Goal: Information Seeking & Learning: Learn about a topic

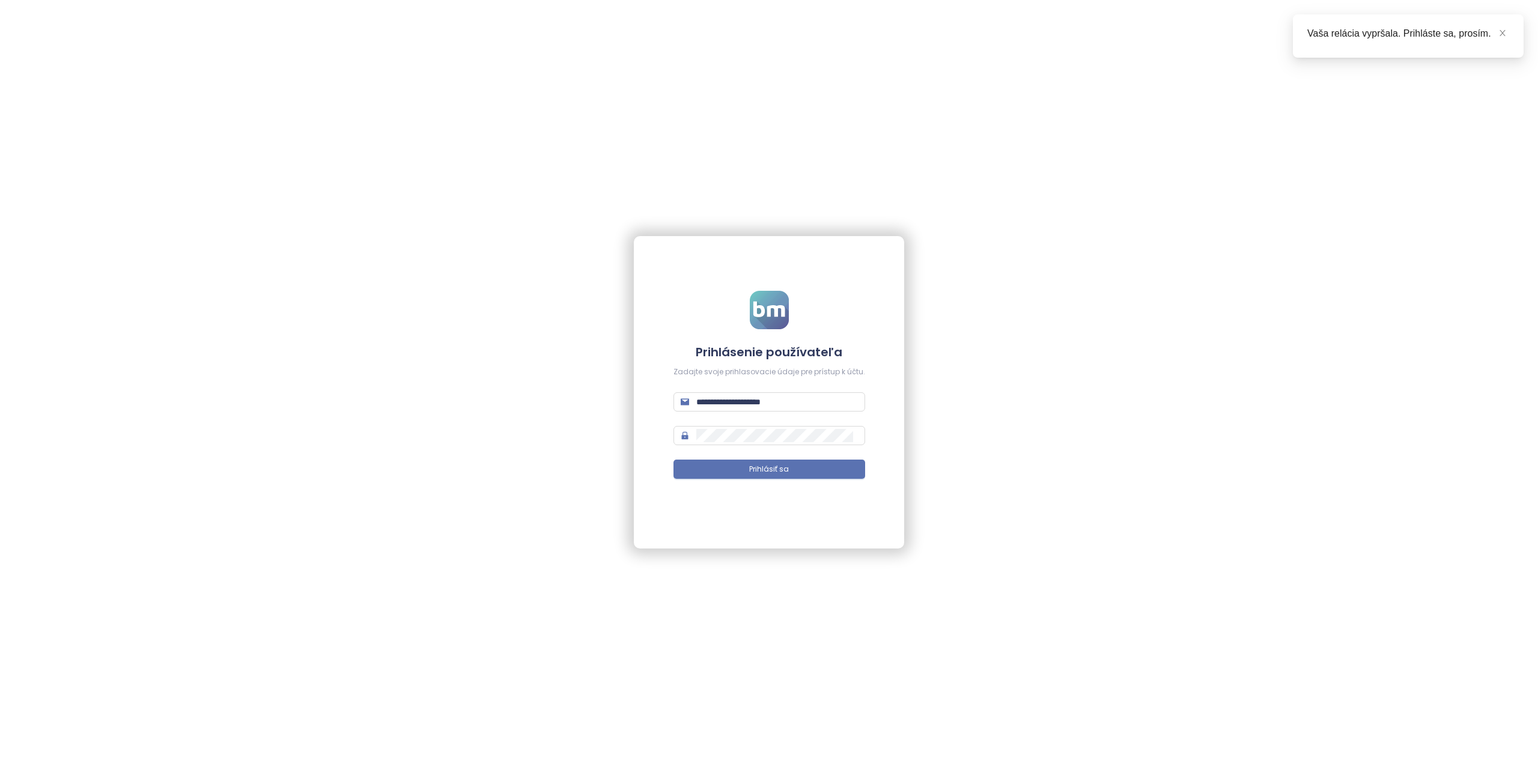
click at [1023, 630] on div "**********" at bounding box center [769, 392] width 1538 height 784
type input "**********"
click at [774, 469] on span "Prihlásiť sa" at bounding box center [769, 469] width 40 height 12
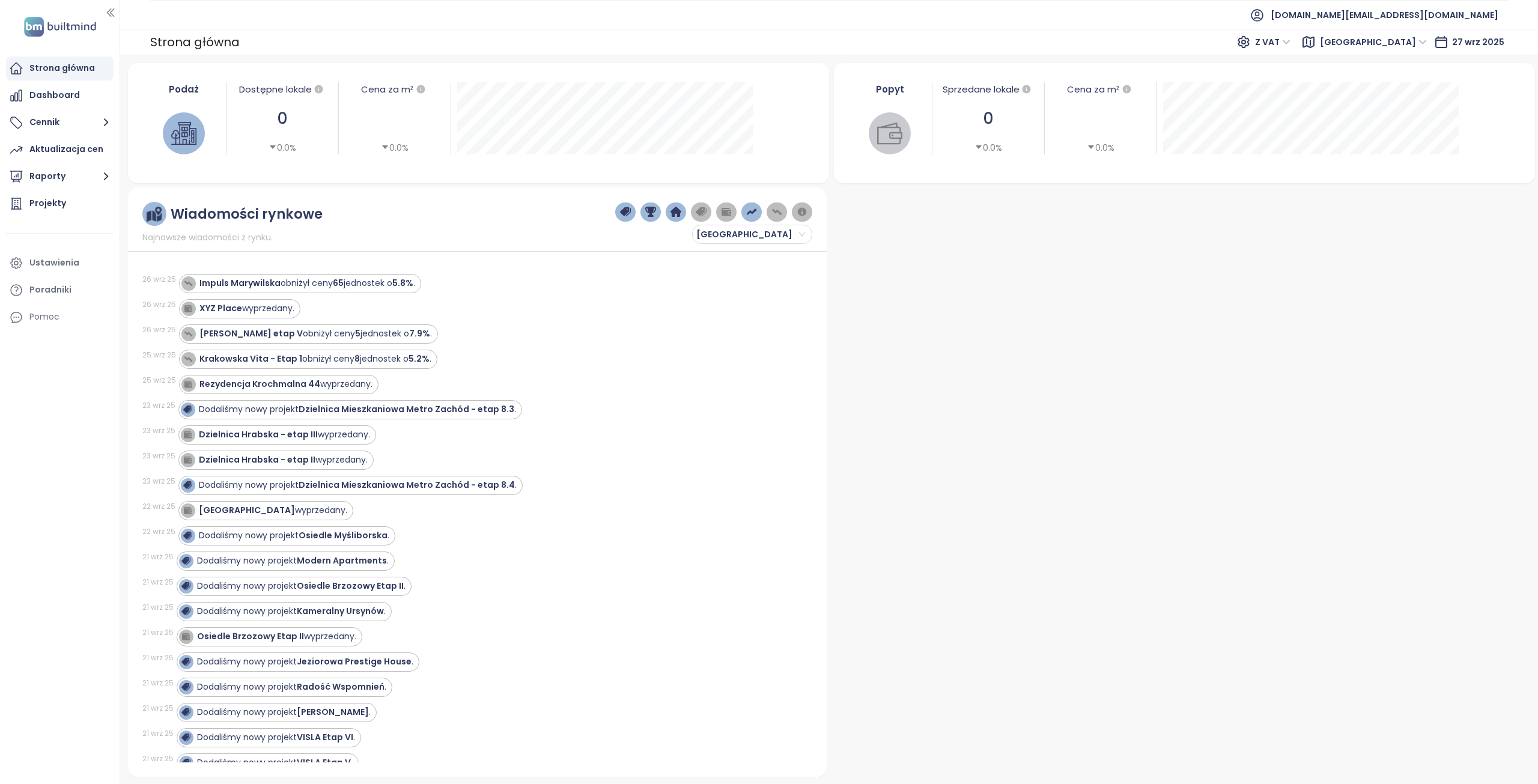
click at [1417, 40] on span "[GEOGRAPHIC_DATA]" at bounding box center [1373, 41] width 107 height 18
click at [1402, 82] on div "Krakow" at bounding box center [1428, 85] width 96 height 13
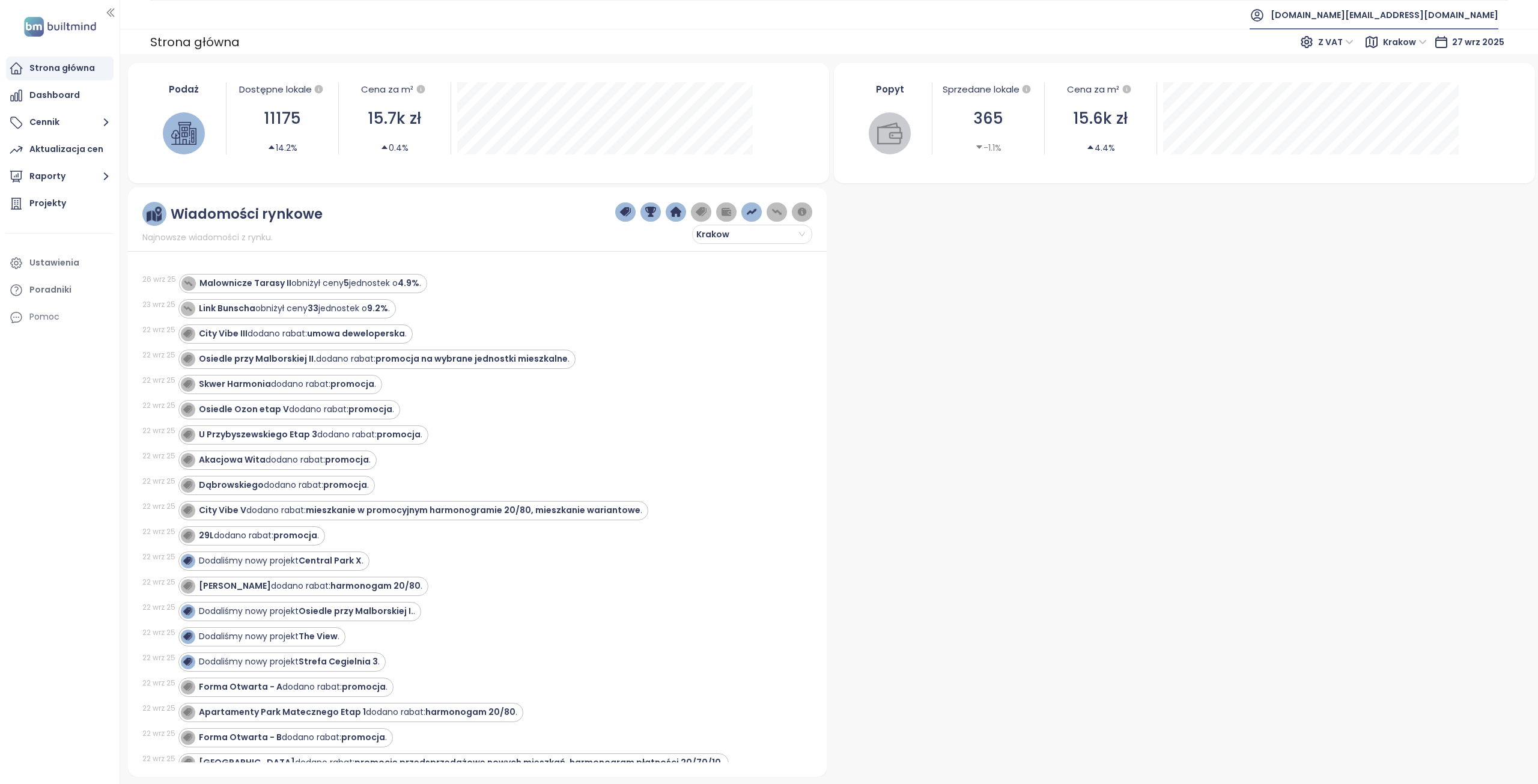
click at [1449, 13] on span "builtmind.pl@builtmind.com" at bounding box center [1384, 15] width 228 height 29
click at [1390, 52] on span "Wyloguj się" at bounding box center [1389, 49] width 47 height 12
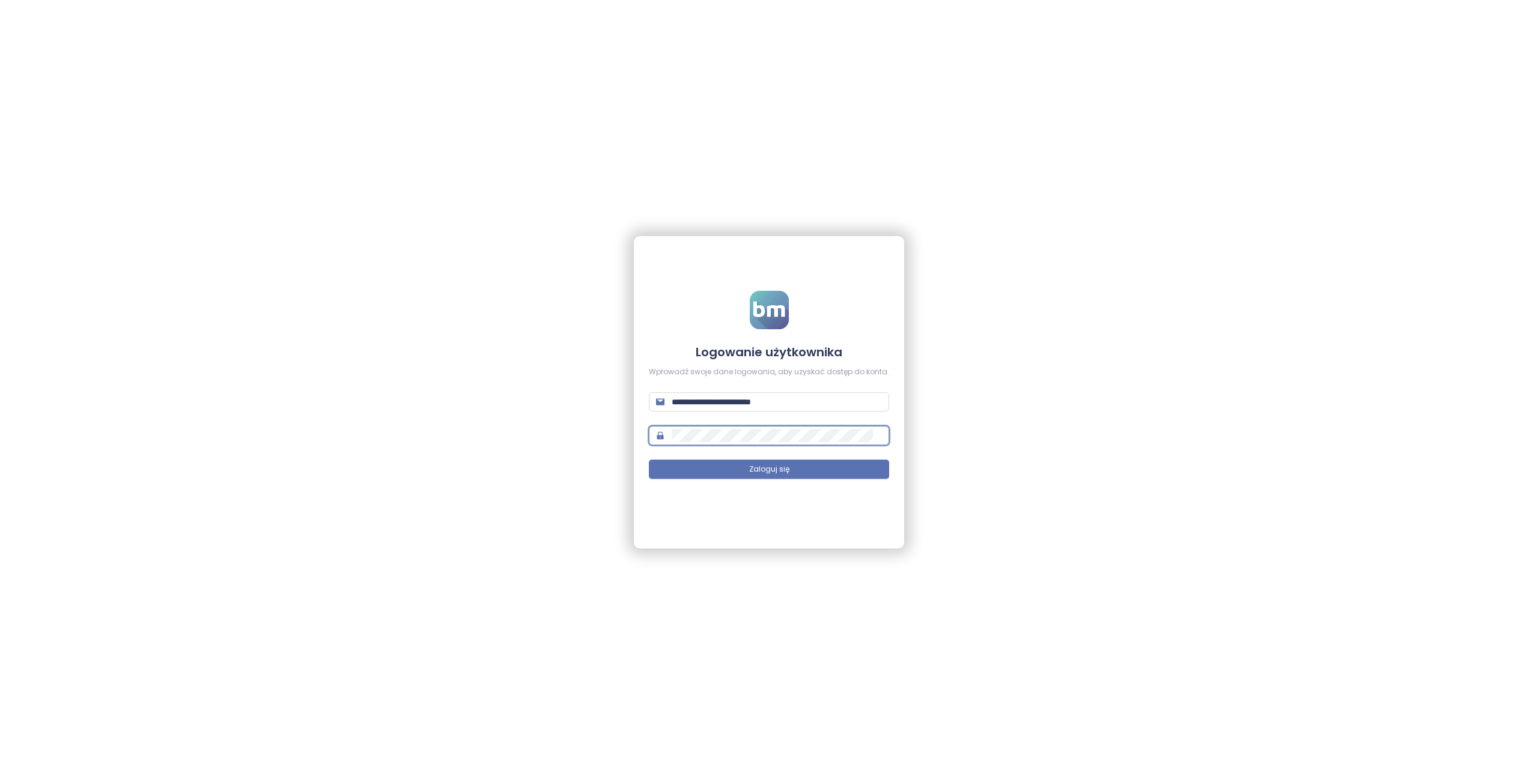
type input "**********"
click at [797, 469] on button "Zaloguj się" at bounding box center [769, 469] width 241 height 19
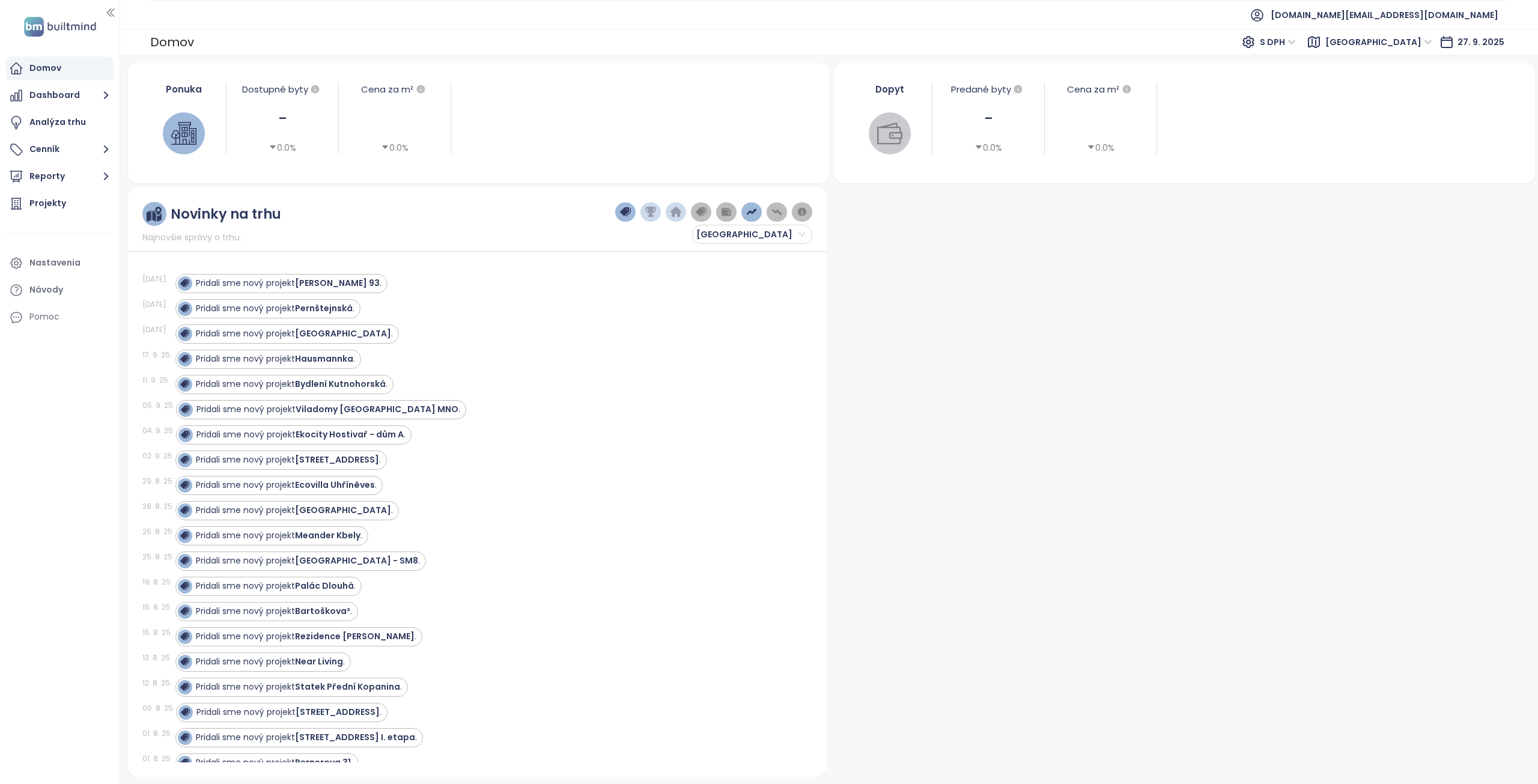
click at [1423, 40] on span "Praha" at bounding box center [1378, 41] width 107 height 18
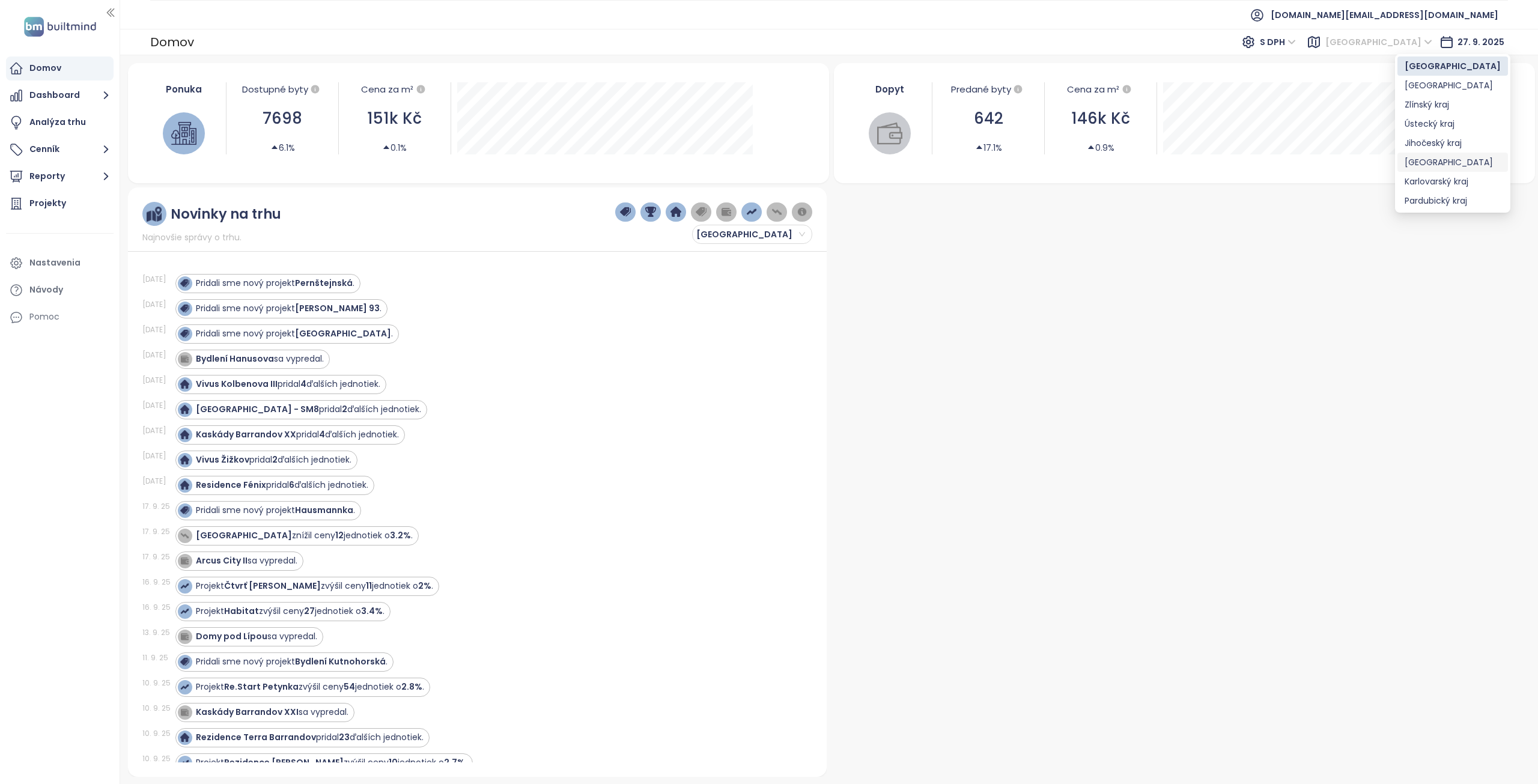
click at [1432, 161] on div "Středočeský kraj" at bounding box center [1452, 162] width 96 height 13
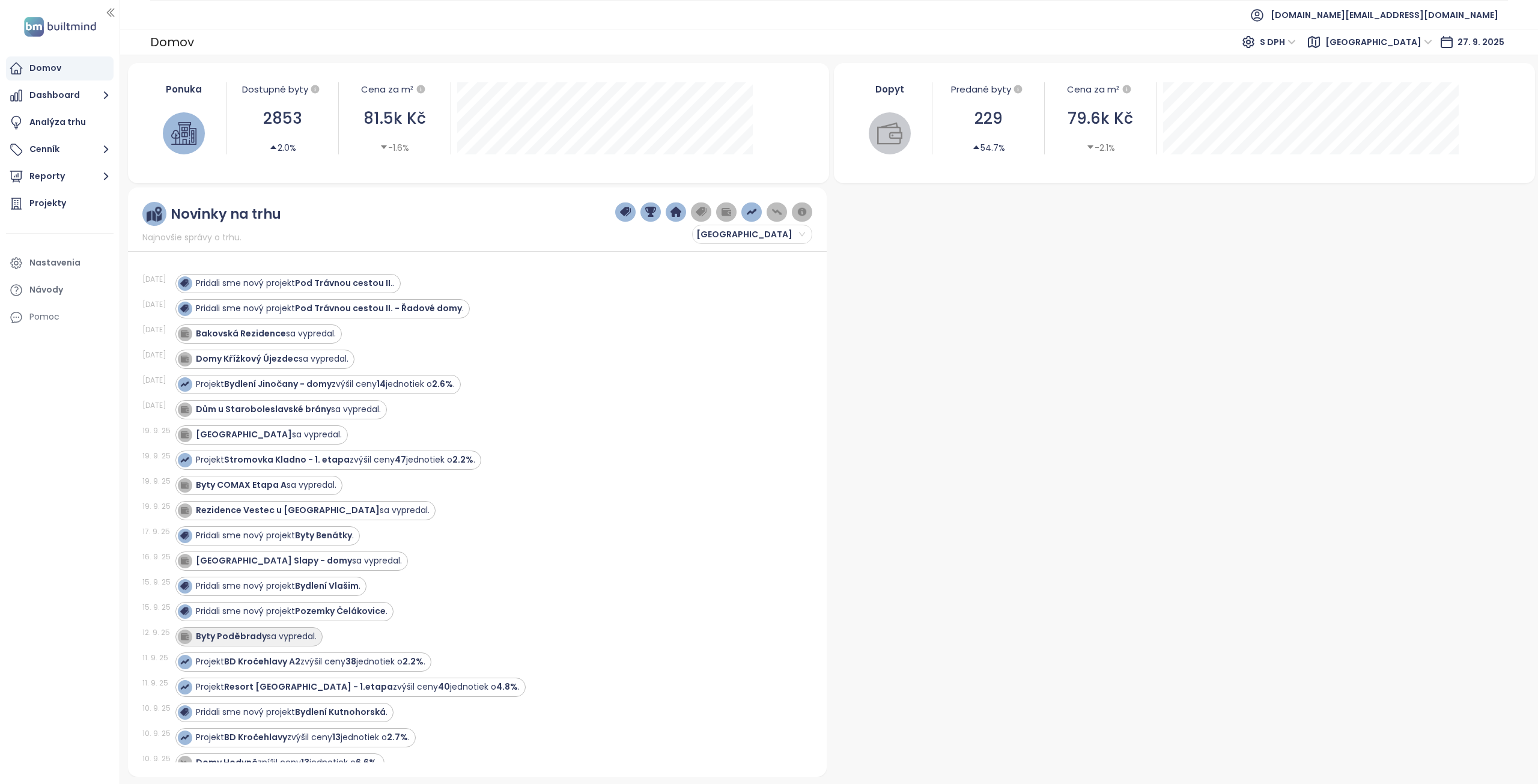
click at [251, 639] on strong "Byty Poděbrady" at bounding box center [231, 636] width 71 height 12
click at [228, 634] on strong "Byty Poděbrady" at bounding box center [231, 636] width 71 height 12
click at [264, 341] on div "Bakovská Rezidence sa vypredal." at bounding box center [258, 334] width 166 height 19
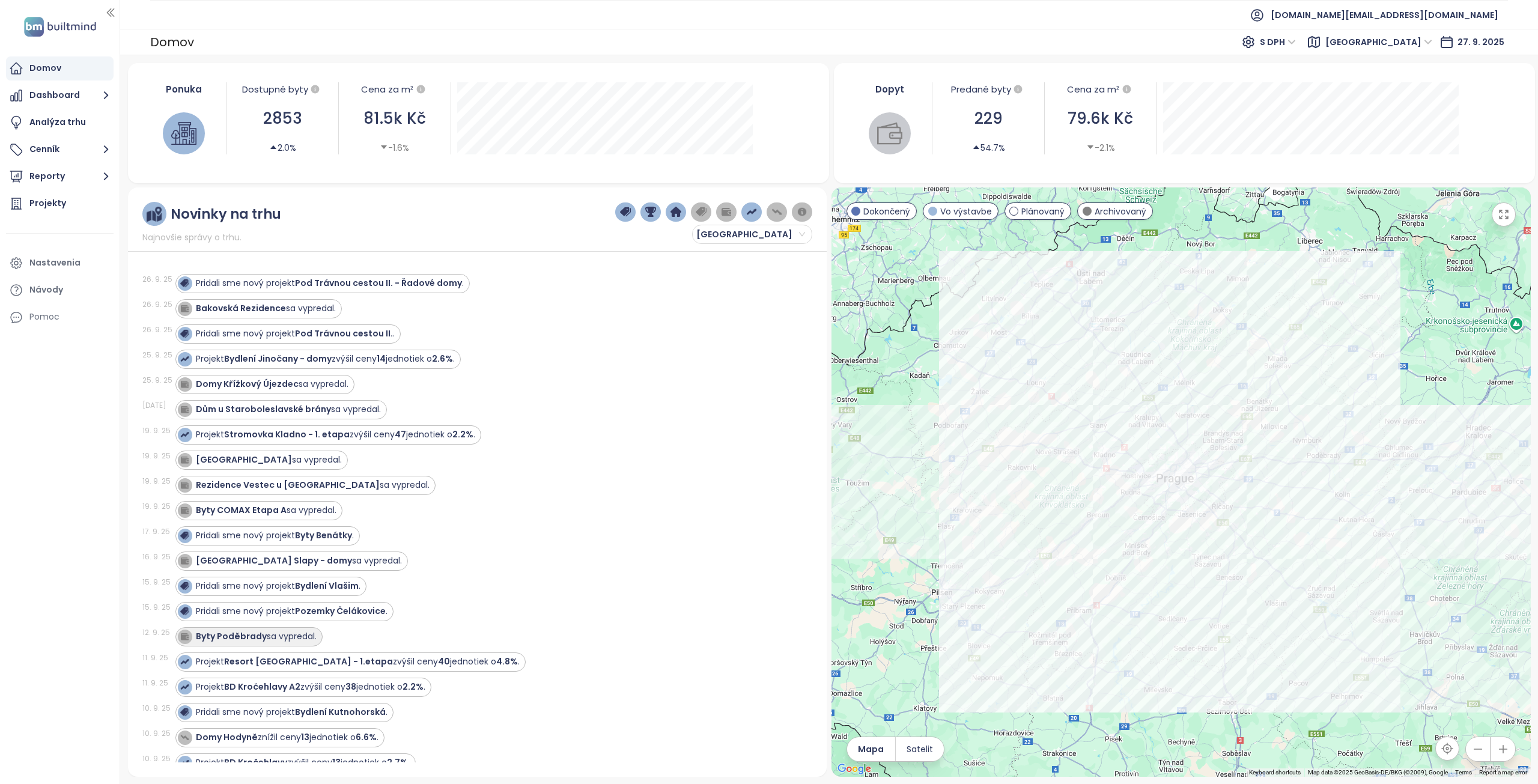
click at [275, 631] on div "Byty Poděbrady sa vypredal." at bounding box center [256, 636] width 121 height 12
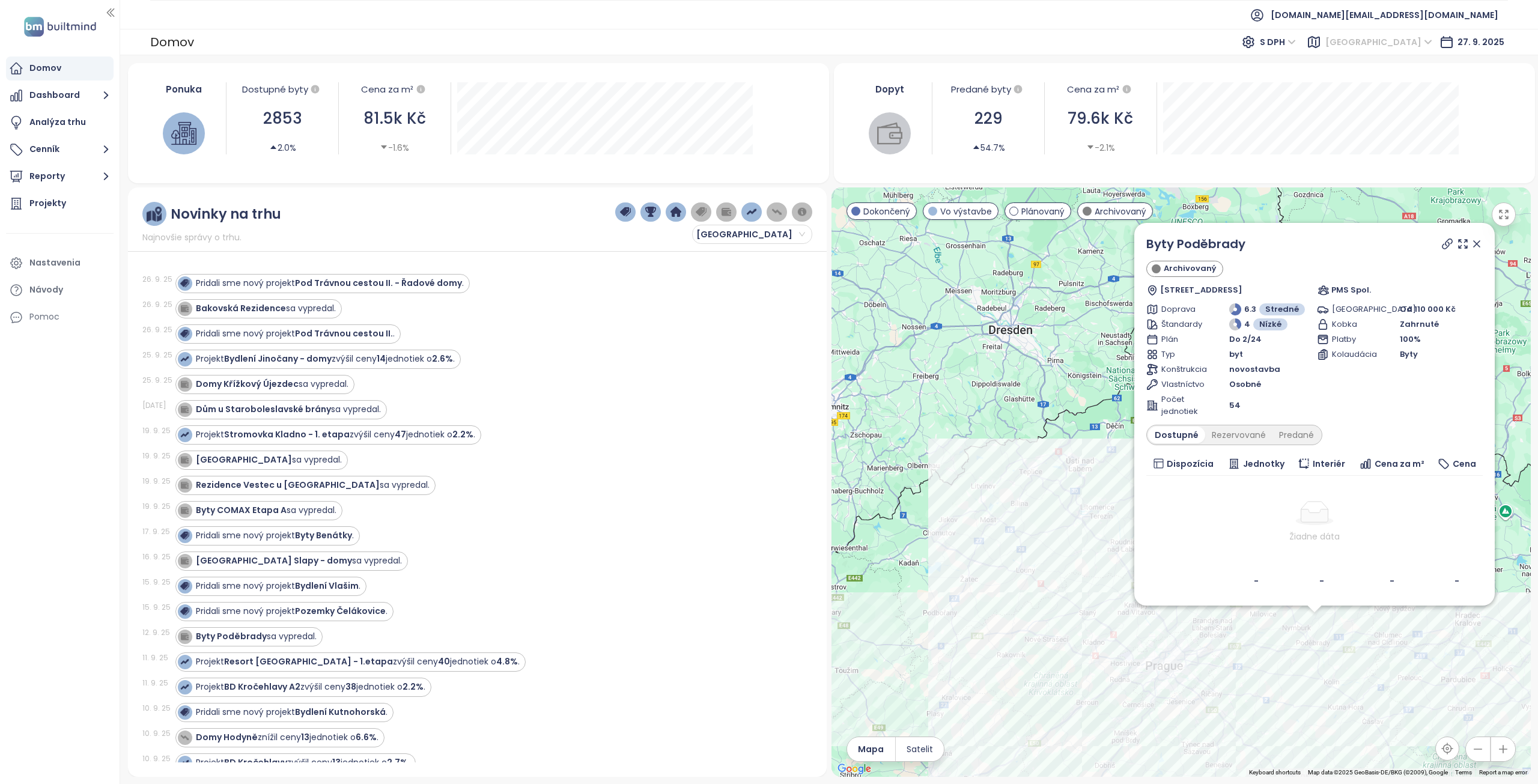
click at [1399, 39] on span "Středočeský kraj" at bounding box center [1378, 41] width 107 height 18
click at [1380, 143] on div "Jihočeský kraj" at bounding box center [1406, 143] width 96 height 13
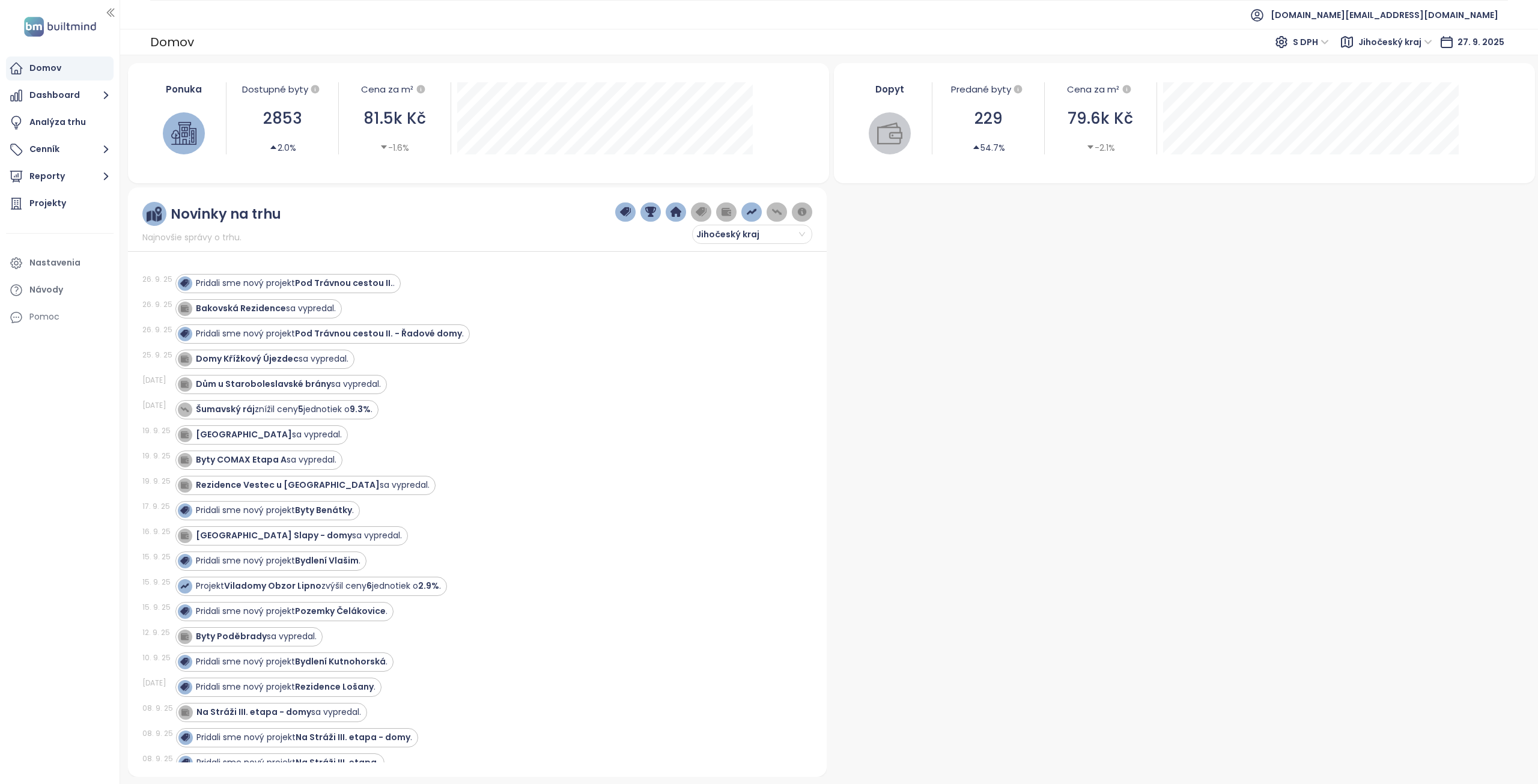
click at [1391, 47] on span "Jihočeský kraj" at bounding box center [1396, 41] width 74 height 18
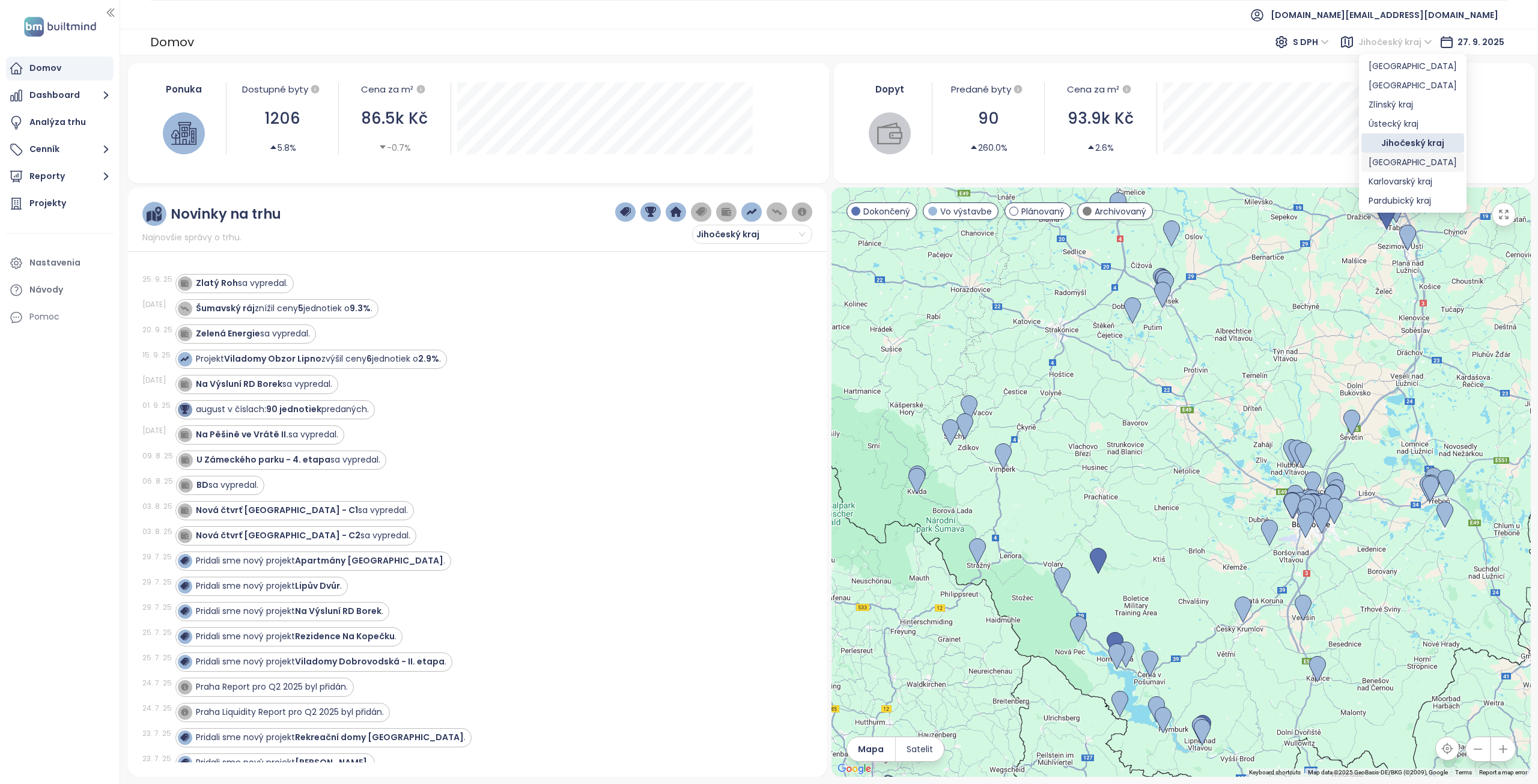
click at [1399, 166] on div "Středočeský kraj" at bounding box center [1412, 162] width 88 height 13
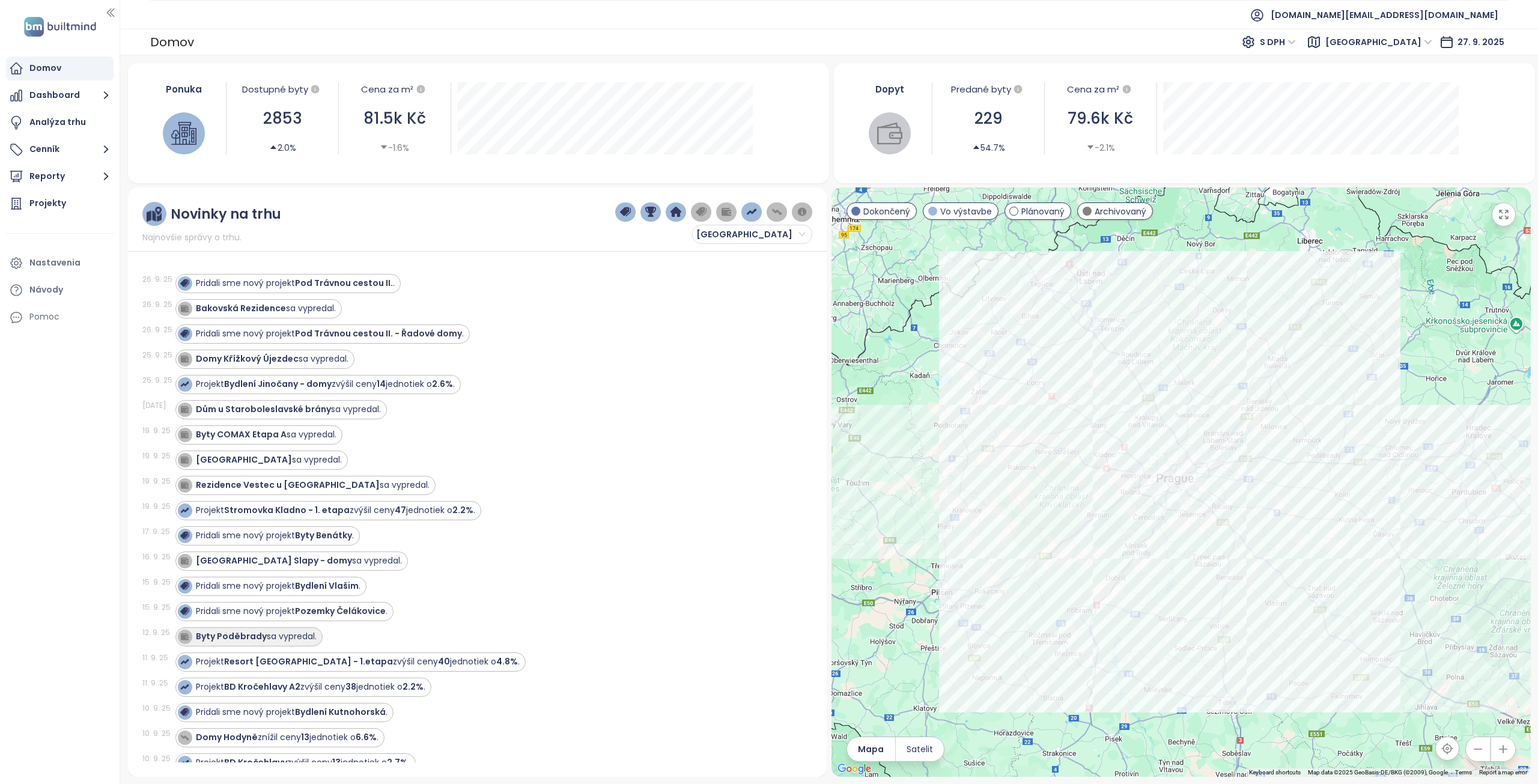
click at [281, 631] on div "Byty Poděbrady sa vypredal." at bounding box center [256, 636] width 121 height 12
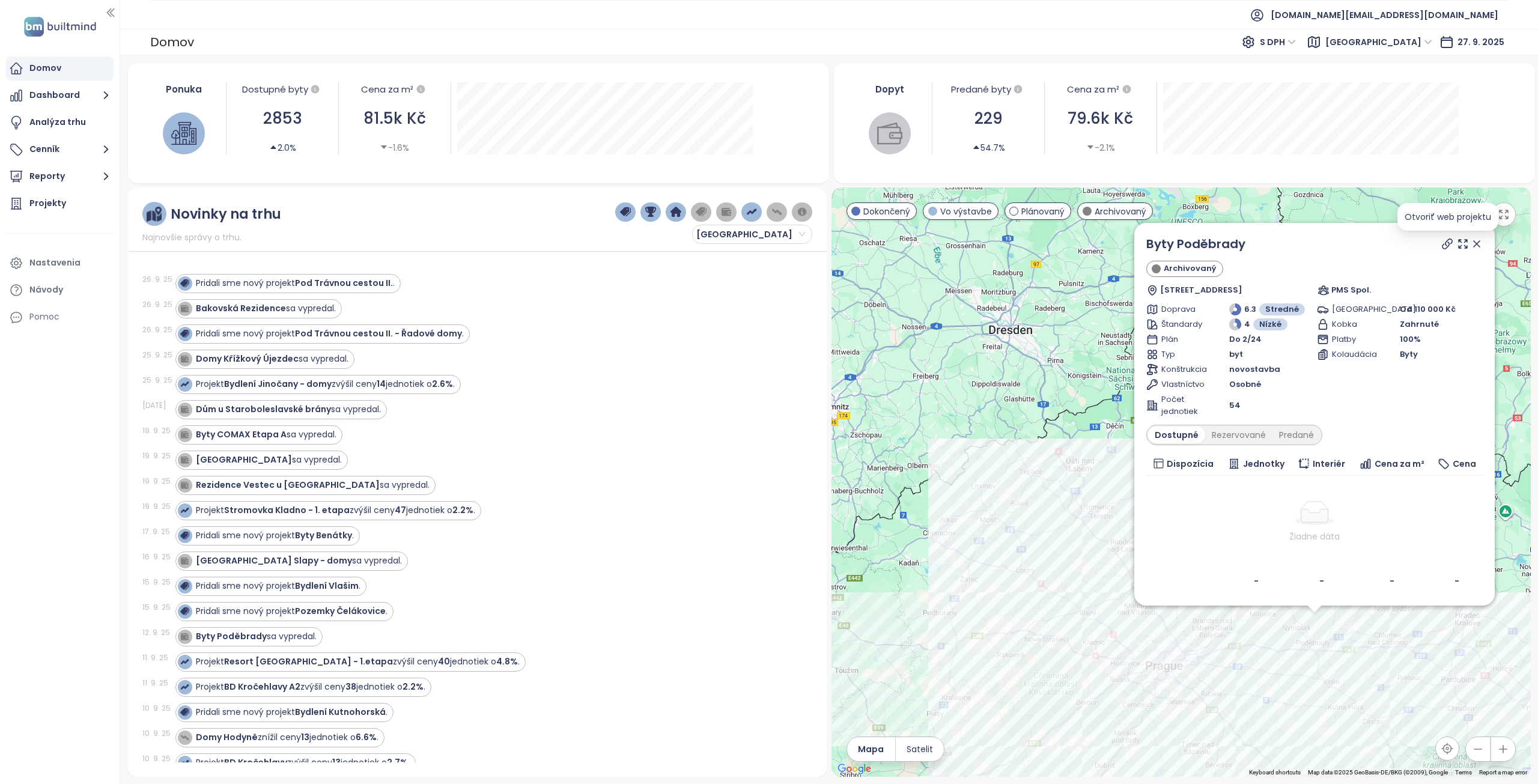
click at [1445, 244] on icon at bounding box center [1447, 243] width 12 height 12
click at [254, 565] on strong "Lakeside Resort Slapy - domy" at bounding box center [273, 560] width 156 height 12
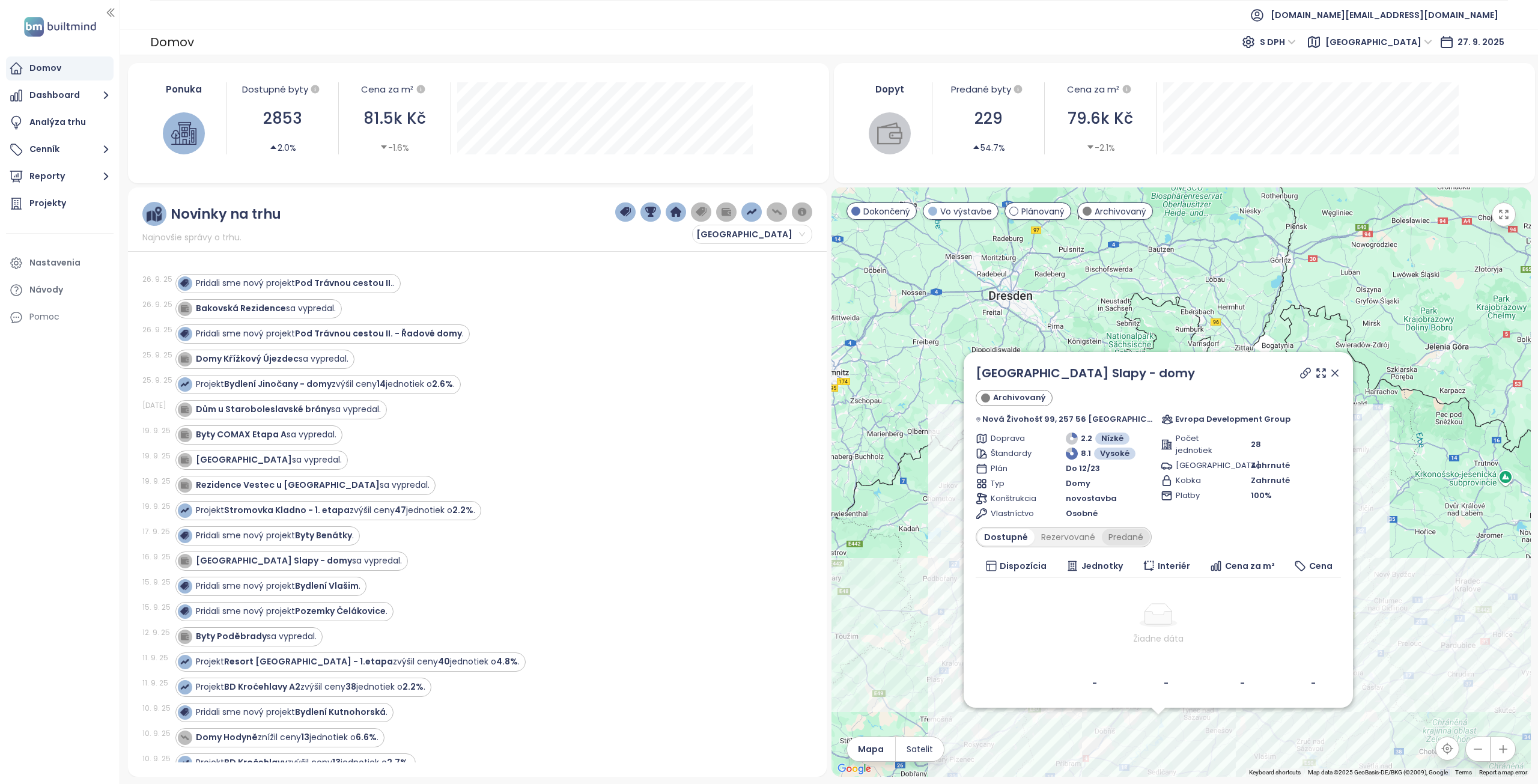
click at [1126, 530] on div "Predané" at bounding box center [1126, 536] width 48 height 17
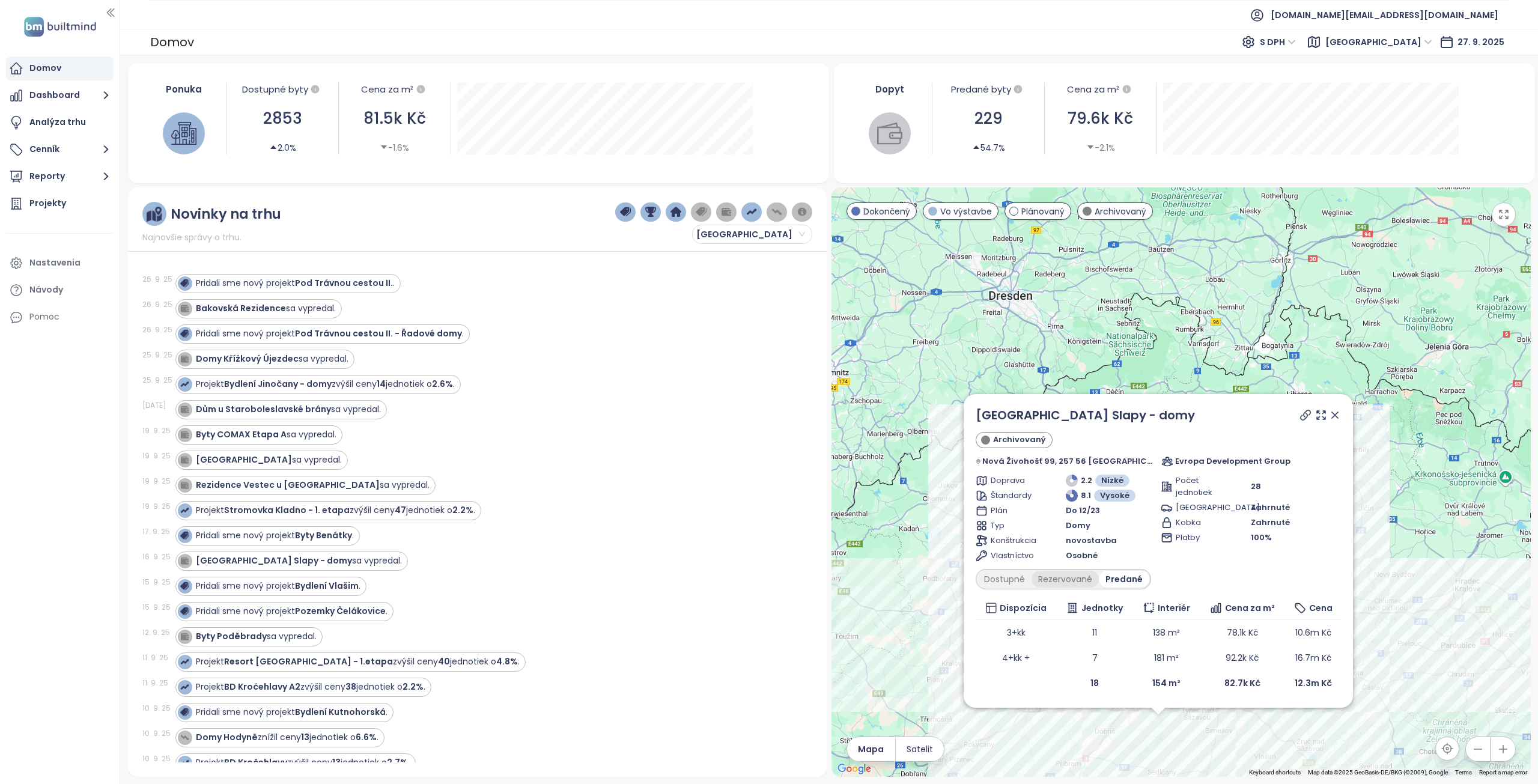
click at [1054, 579] on div "Rezervované" at bounding box center [1065, 578] width 68 height 17
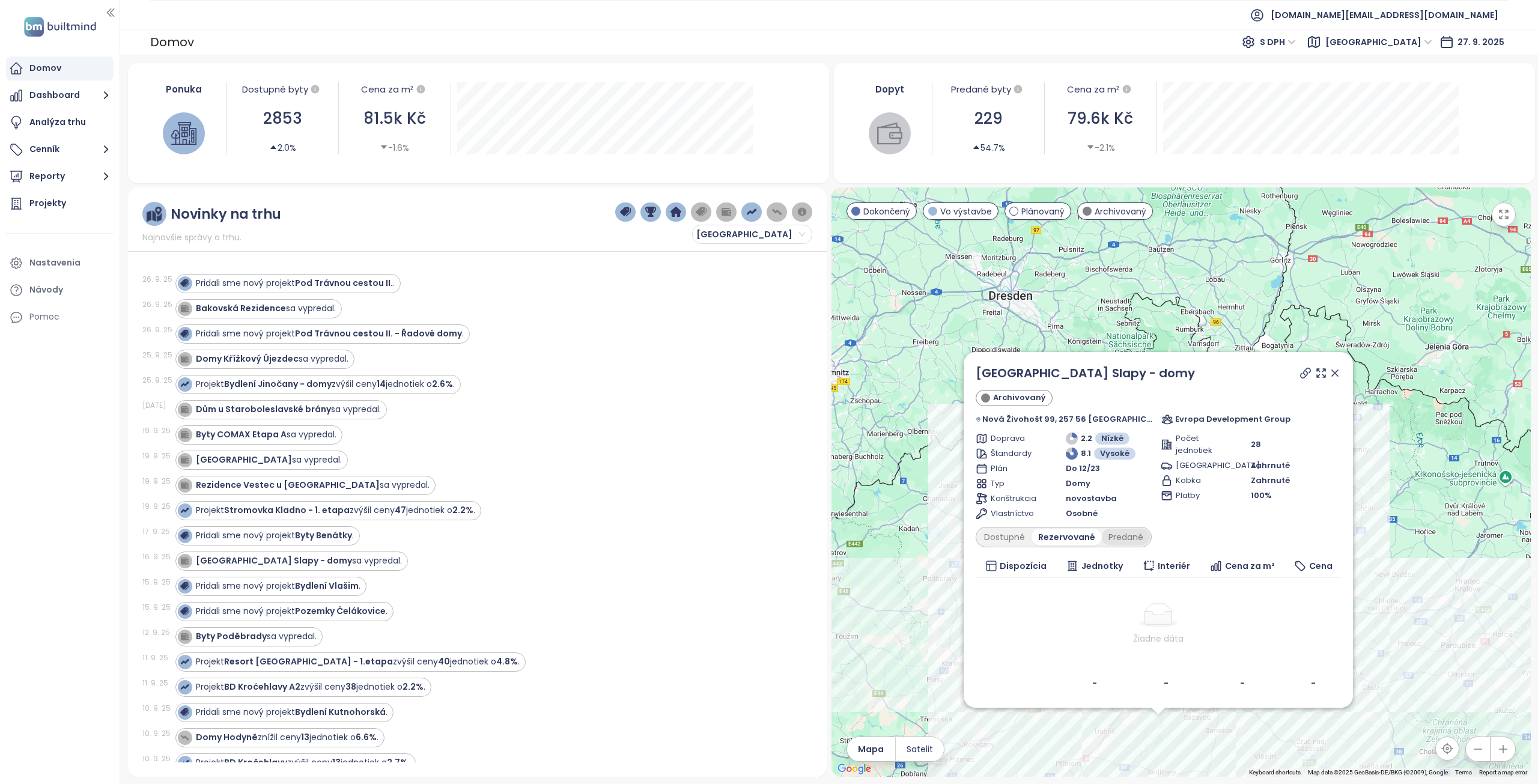
click at [1135, 532] on div "Predané" at bounding box center [1126, 536] width 48 height 17
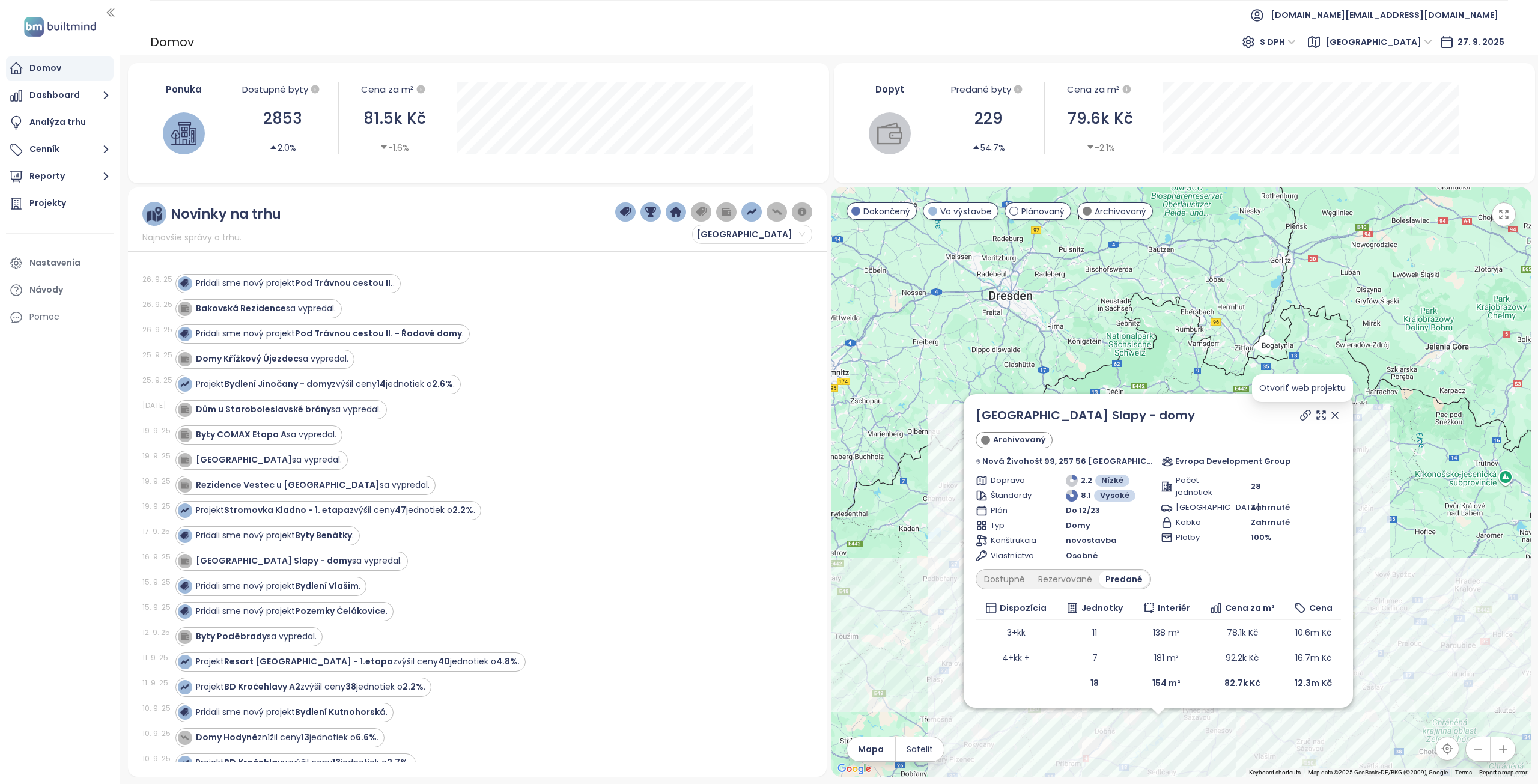
click at [1307, 412] on icon at bounding box center [1305, 415] width 12 height 12
drag, startPoint x: 1175, startPoint y: 421, endPoint x: 981, endPoint y: 417, distance: 194.0
click at [981, 417] on div "Lakeside Resort Slapy - domy" at bounding box center [1158, 415] width 365 height 18
copy link "Lakeside Resort Slapy - domy"
click at [1004, 576] on div "Dostupné" at bounding box center [1004, 578] width 54 height 17
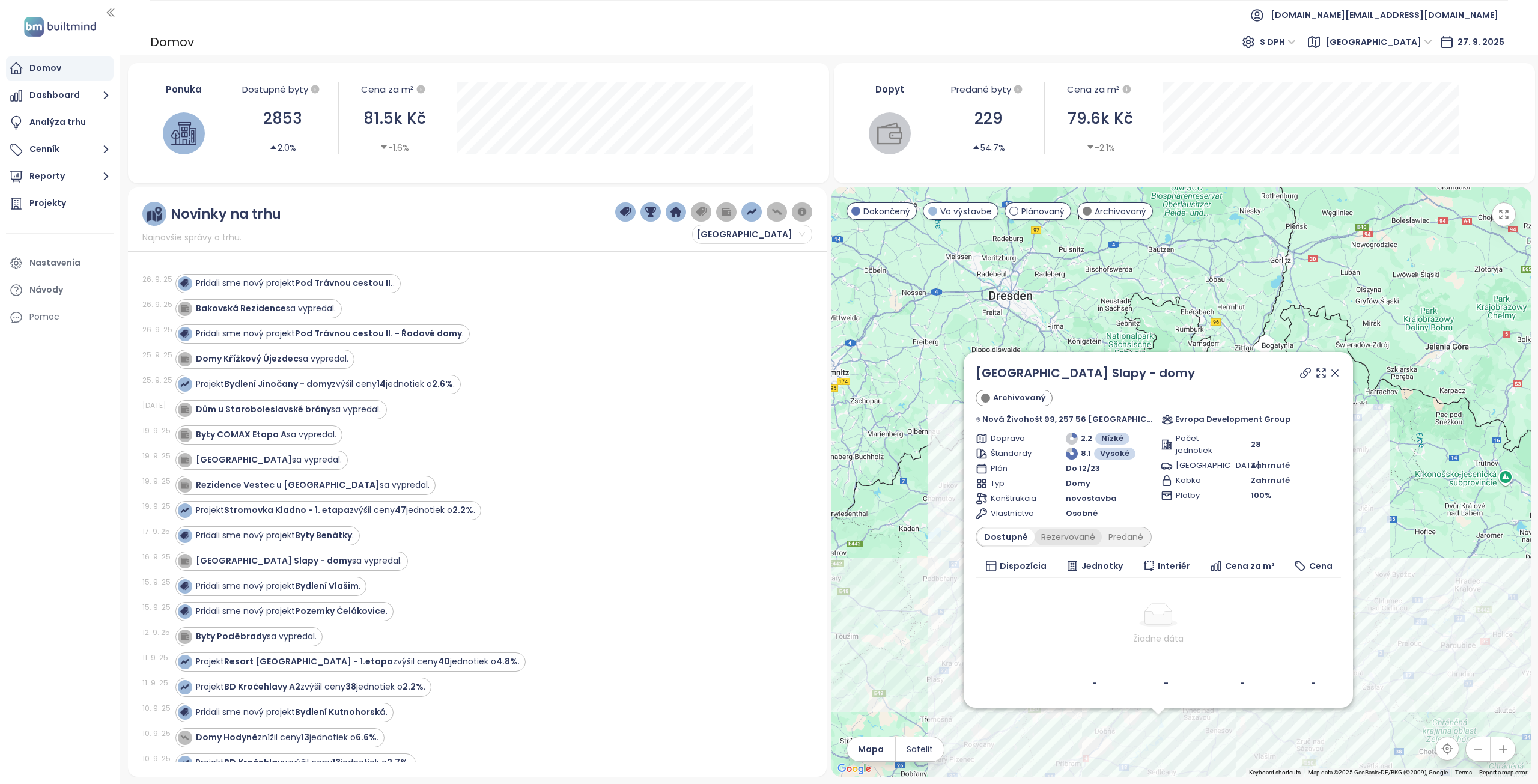
click at [1062, 536] on div "Rezervované" at bounding box center [1068, 536] width 68 height 17
click at [1113, 538] on div "Predané" at bounding box center [1126, 536] width 48 height 17
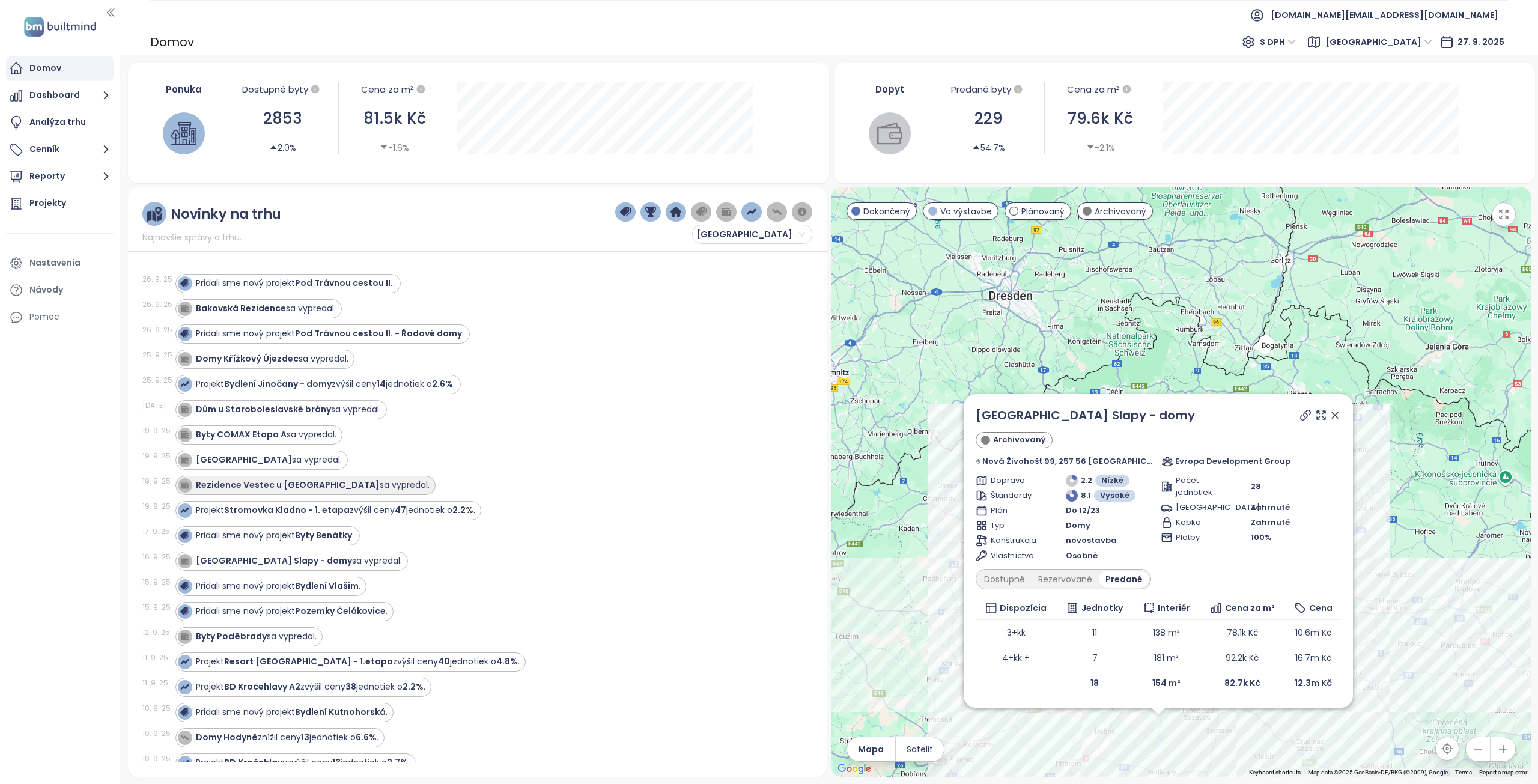
click at [270, 490] on strong "Rezidence Vestec u Prahy" at bounding box center [287, 485] width 184 height 12
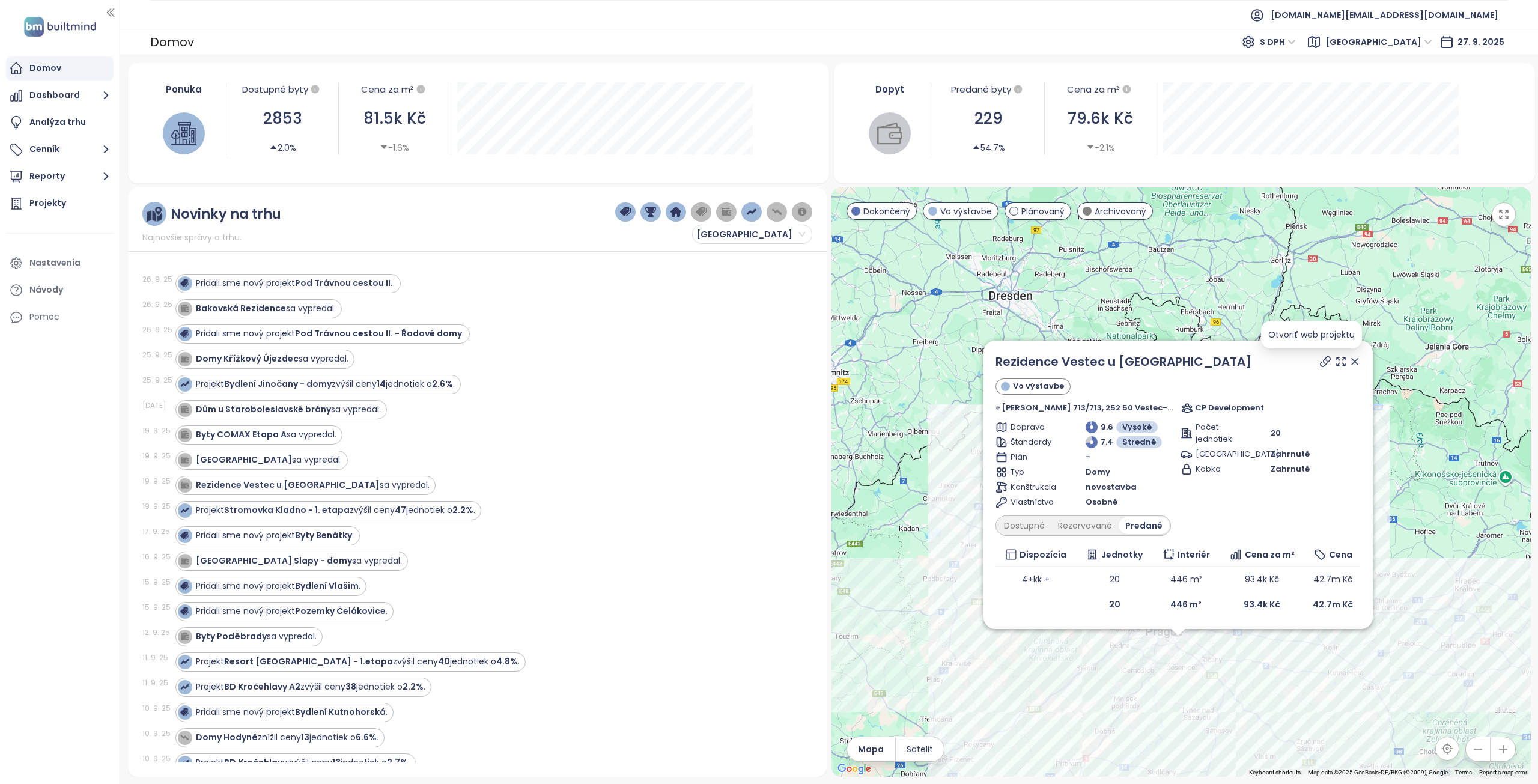
click at [1319, 360] on icon at bounding box center [1325, 361] width 12 height 12
click at [282, 490] on strong "Rezidence Vestec u Prahy" at bounding box center [287, 485] width 184 height 12
drag, startPoint x: 1190, startPoint y: 363, endPoint x: 1003, endPoint y: 362, distance: 187.0
click at [1003, 362] on div "Rezidence Vestec u Prahy Vo výstavbe Čechova 713/713, 252 50 Vestec-Jesenice u …" at bounding box center [1178, 485] width 390 height 288
copy link "Rezidence Vestec u Prahy"
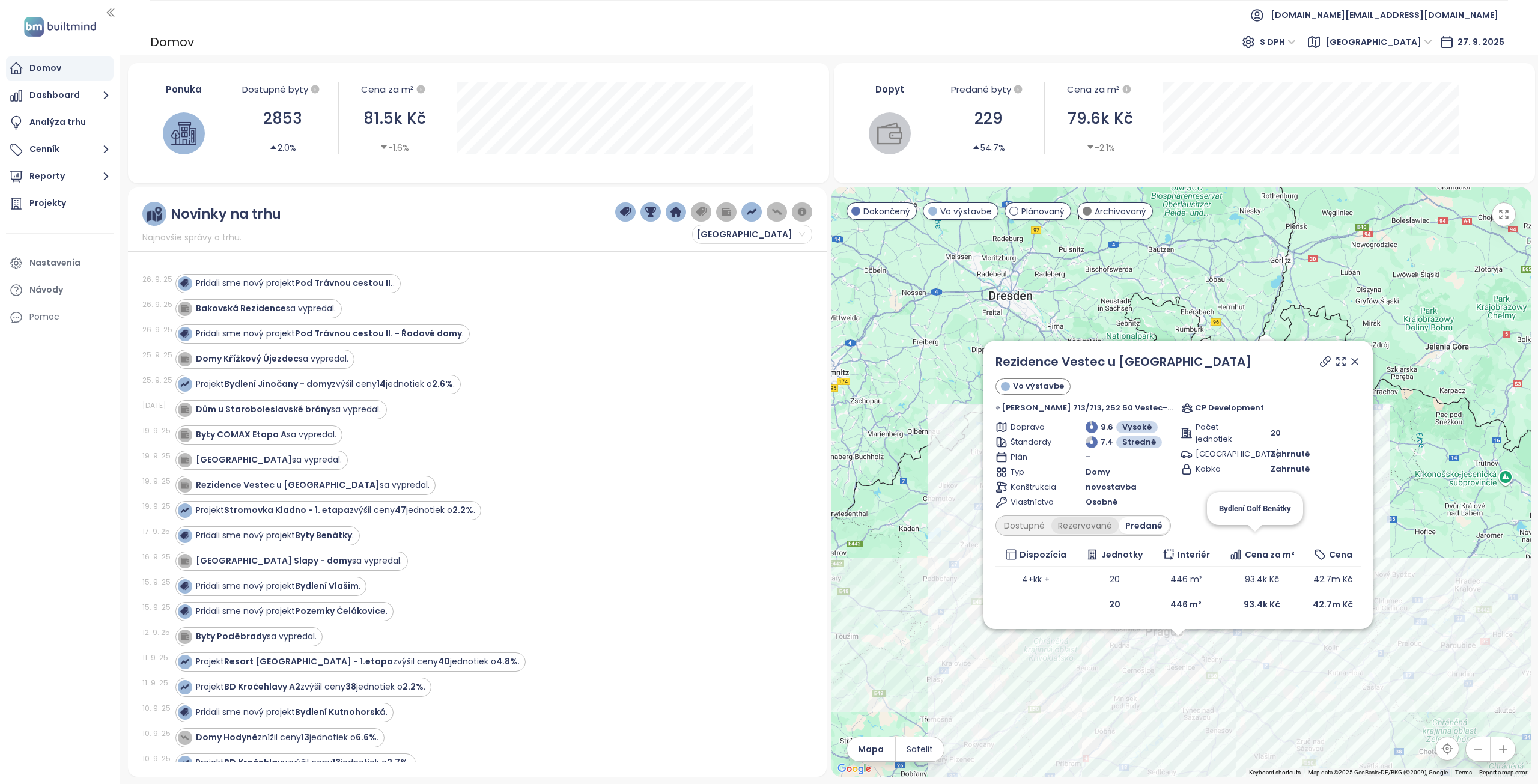
click at [1108, 528] on div "Rezervované" at bounding box center [1084, 525] width 68 height 17
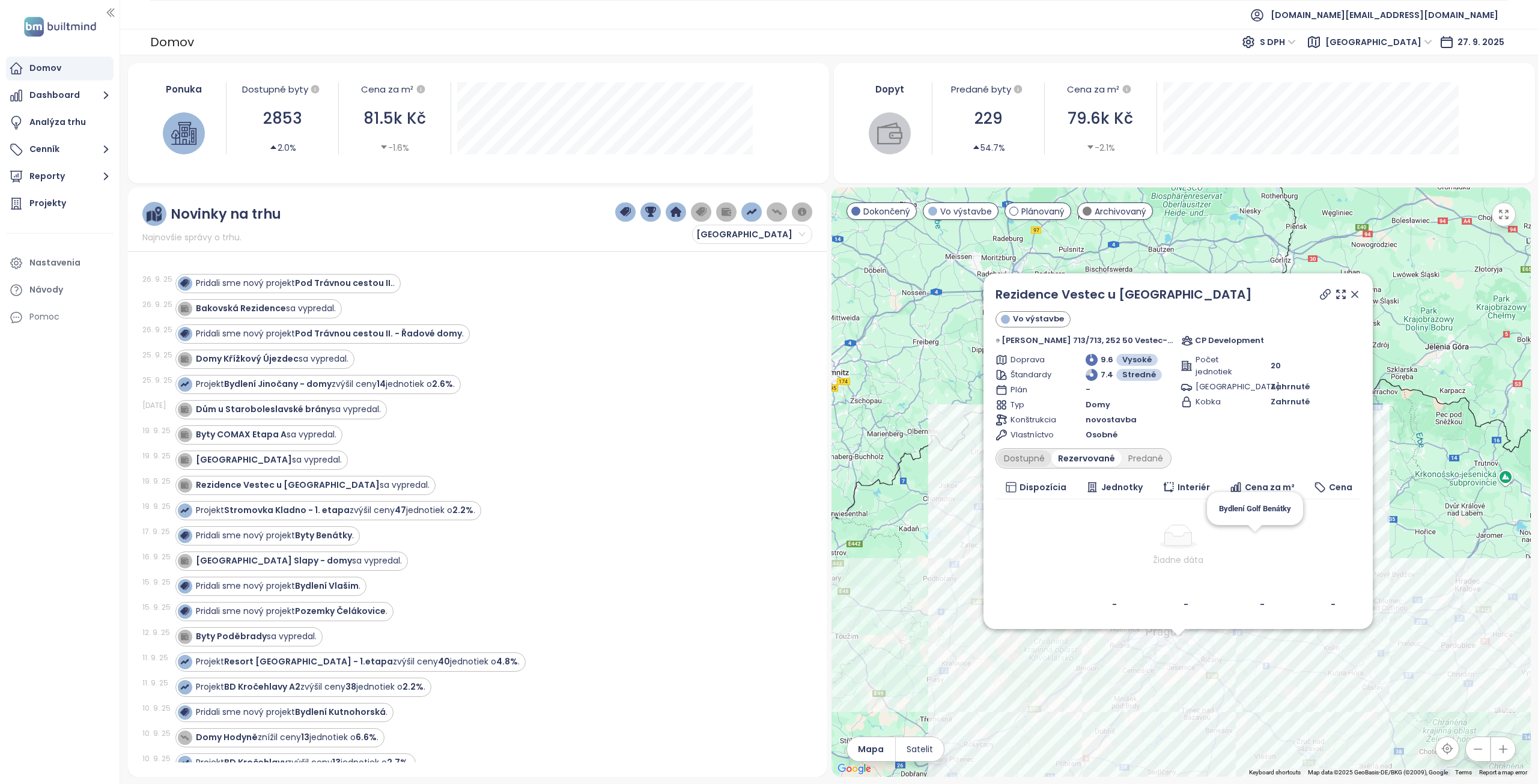
click at [1051, 458] on div "Dostupné" at bounding box center [1024, 458] width 54 height 17
click at [1137, 462] on div "Predané" at bounding box center [1146, 458] width 48 height 17
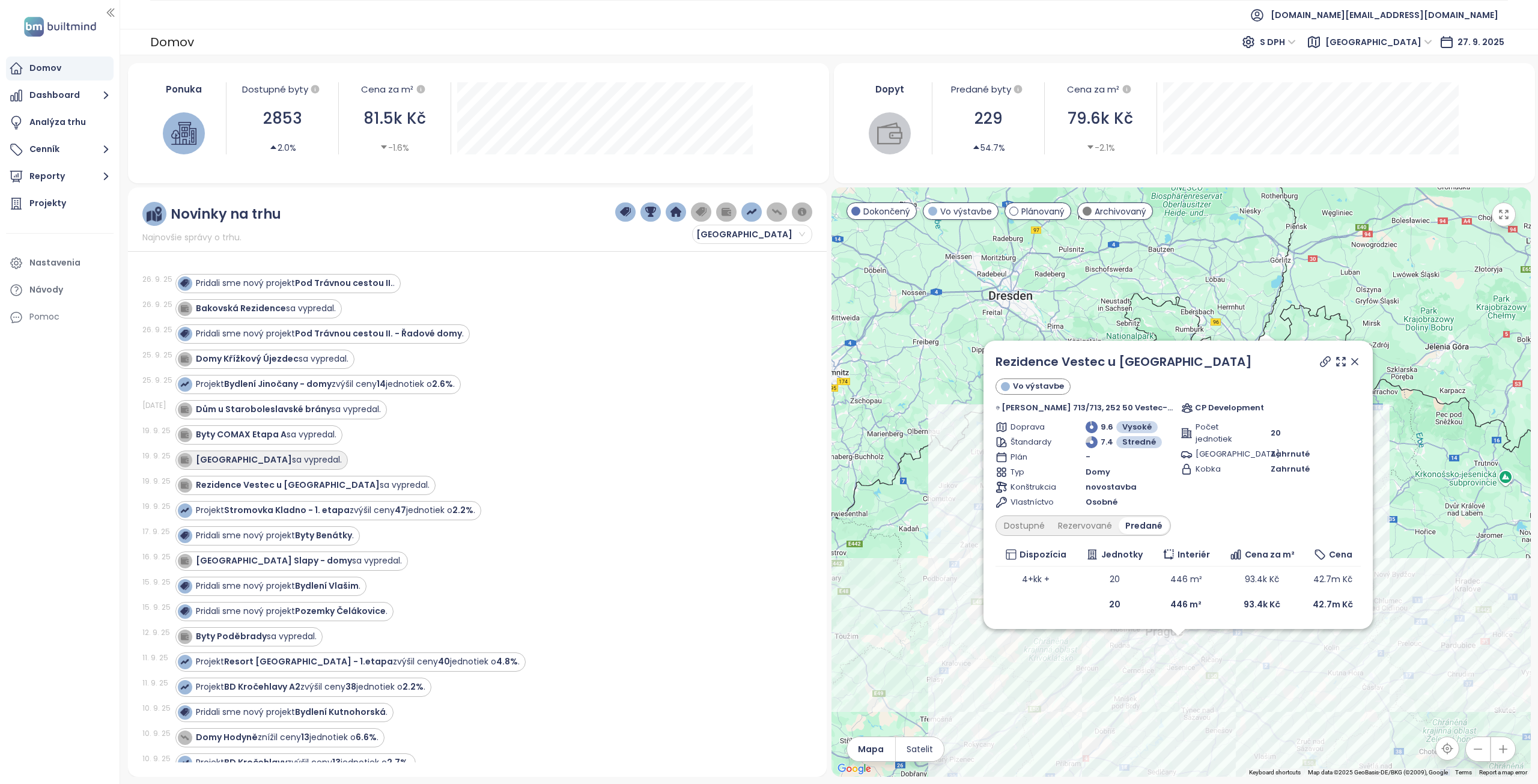
click at [235, 459] on strong "Zelené údolí" at bounding box center [243, 459] width 96 height 12
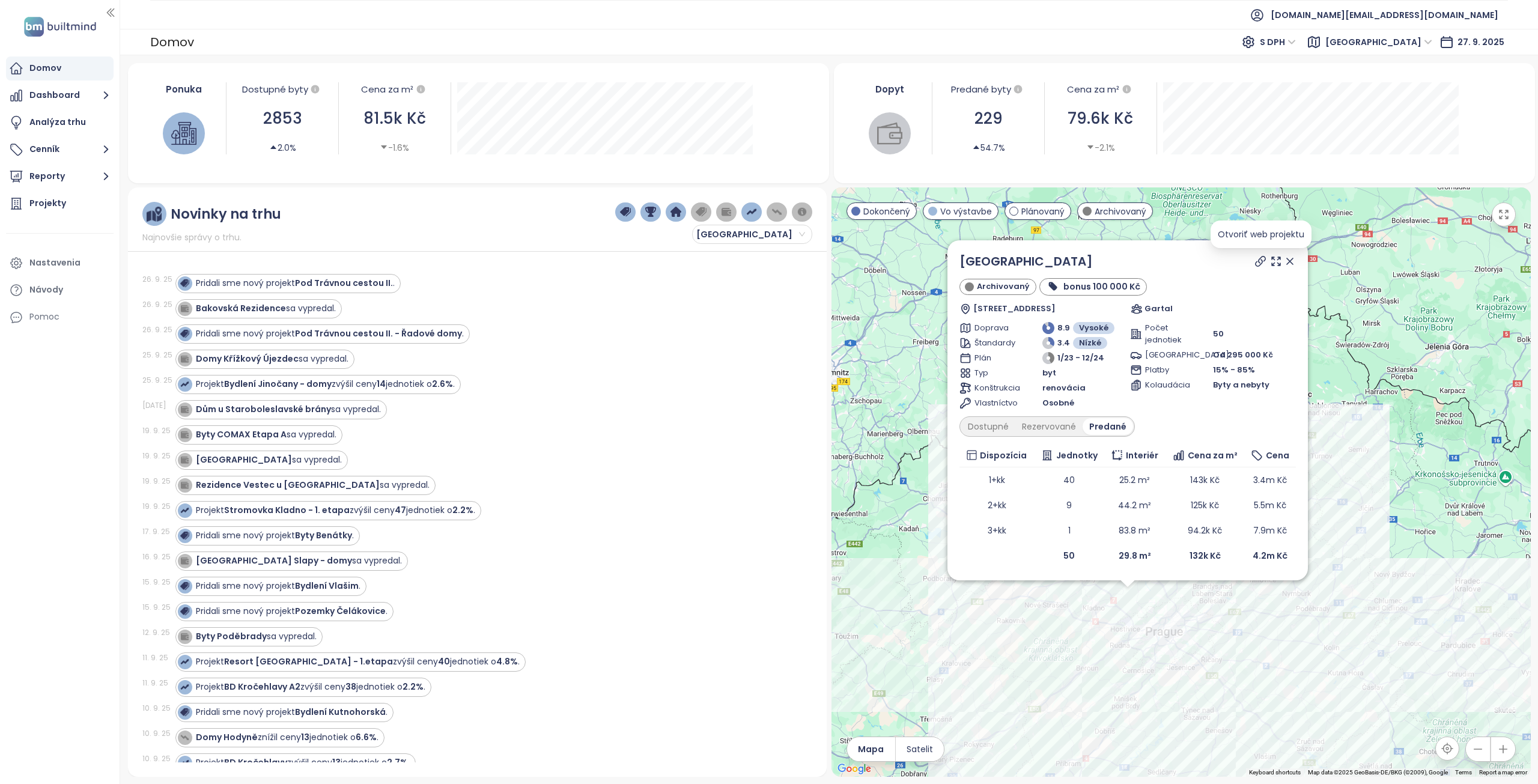
click at [1257, 262] on icon at bounding box center [1260, 261] width 12 height 12
drag, startPoint x: 1036, startPoint y: 268, endPoint x: 954, endPoint y: 268, distance: 82.0
click at [954, 268] on div "Zelené údolí Archivovaný bonus 100 000 Kč V Kněžívce 595, 252 67 Tuchoměřice, C…" at bounding box center [1127, 411] width 361 height 340
copy link "Zelené údolí"
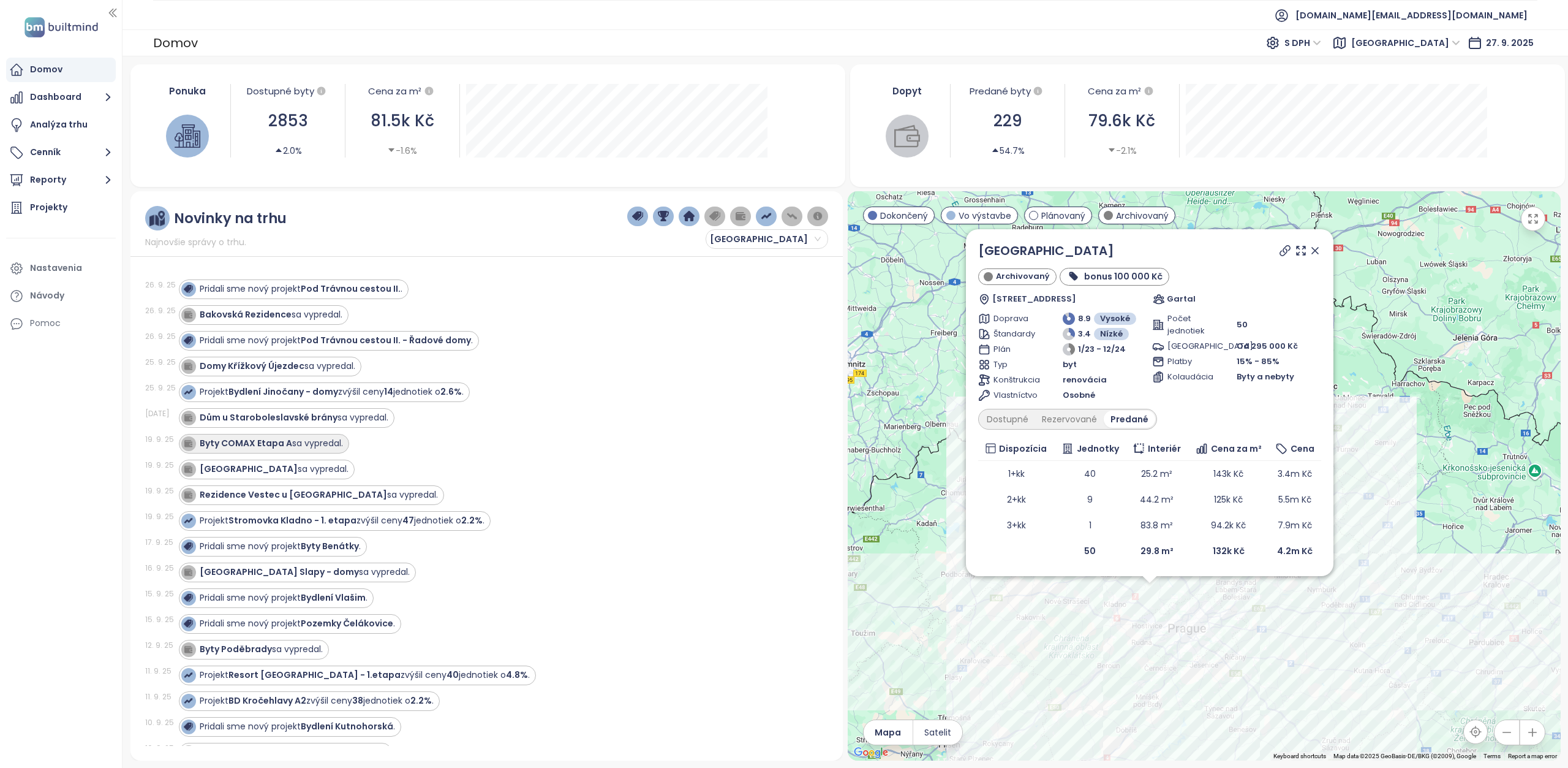
click at [272, 442] on strong "Byty COMAX Etapa A" at bounding box center [245, 443] width 93 height 13
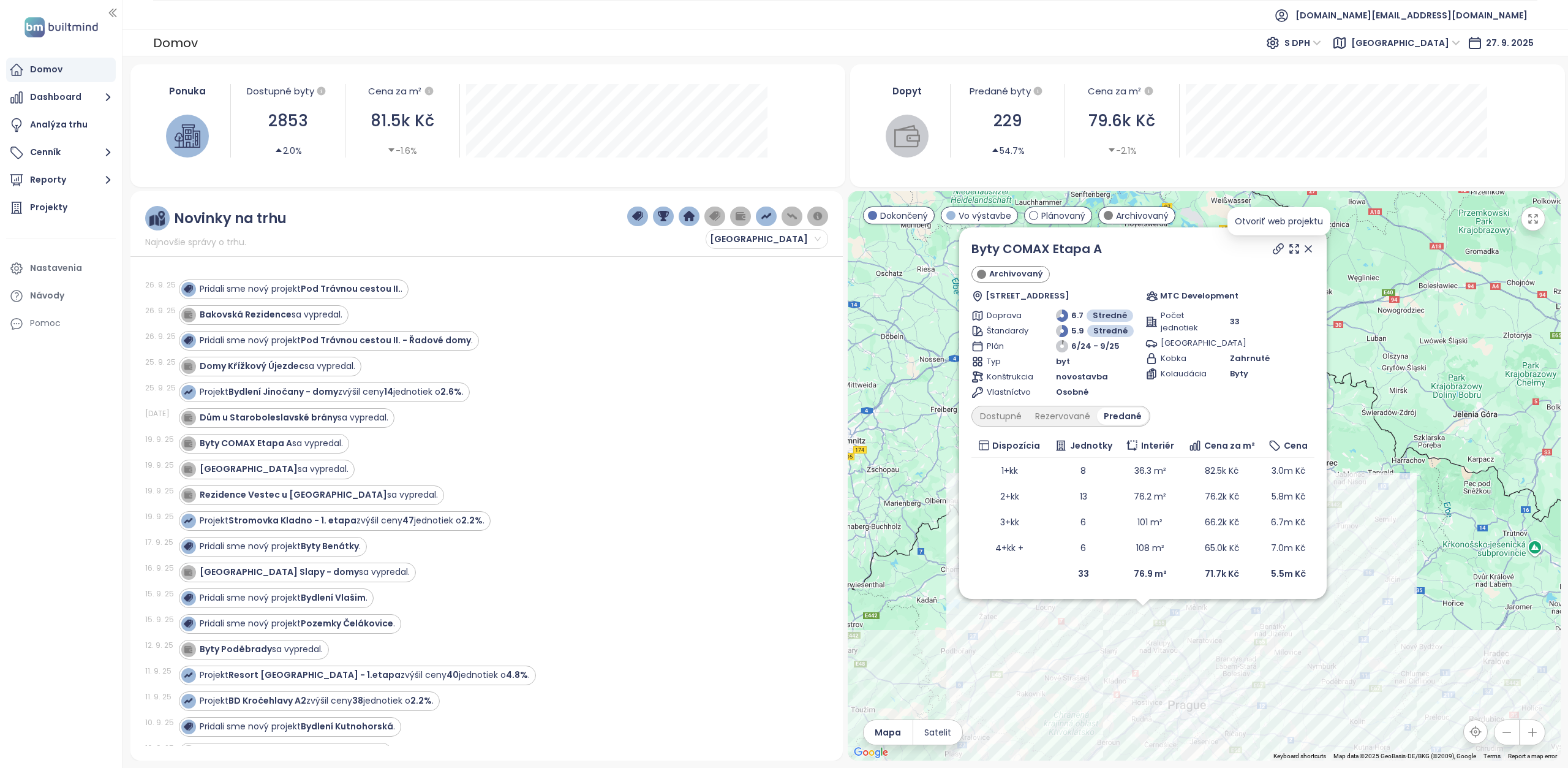
click at [1278, 251] on icon at bounding box center [1278, 248] width 13 height 13
click at [292, 418] on strong "Dům u Staroboleslavské brány" at bounding box center [268, 417] width 138 height 13
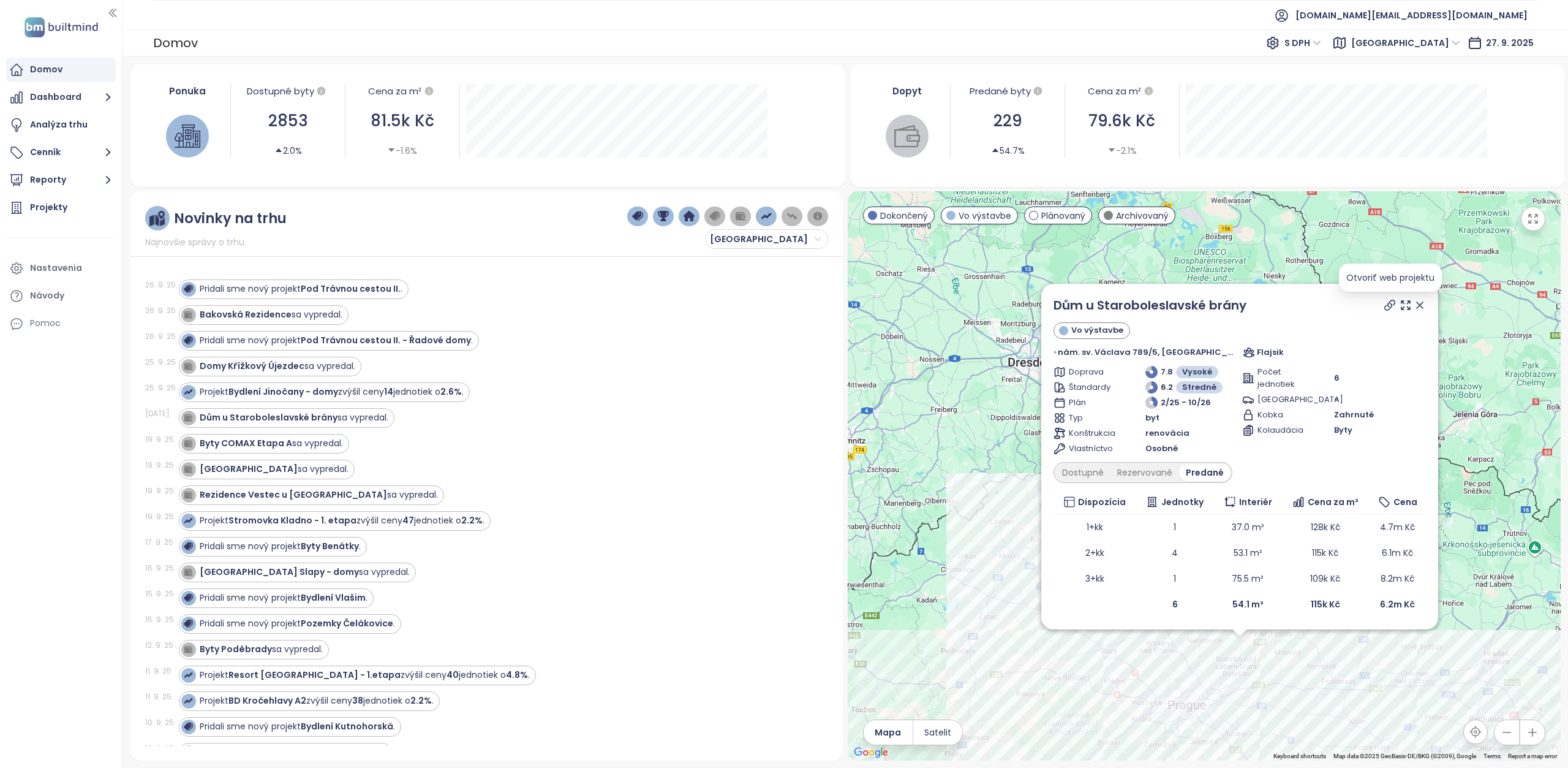
click at [1389, 305] on icon at bounding box center [1389, 305] width 13 height 13
click at [1263, 311] on div "Dům u Staroboleslavské brány" at bounding box center [1240, 305] width 372 height 19
drag, startPoint x: 1255, startPoint y: 309, endPoint x: 1054, endPoint y: 297, distance: 201.4
click at [1054, 297] on div "Dům u Staroboleslavské brány" at bounding box center [1240, 305] width 372 height 19
copy link "Dům u Staroboleslavské brány"
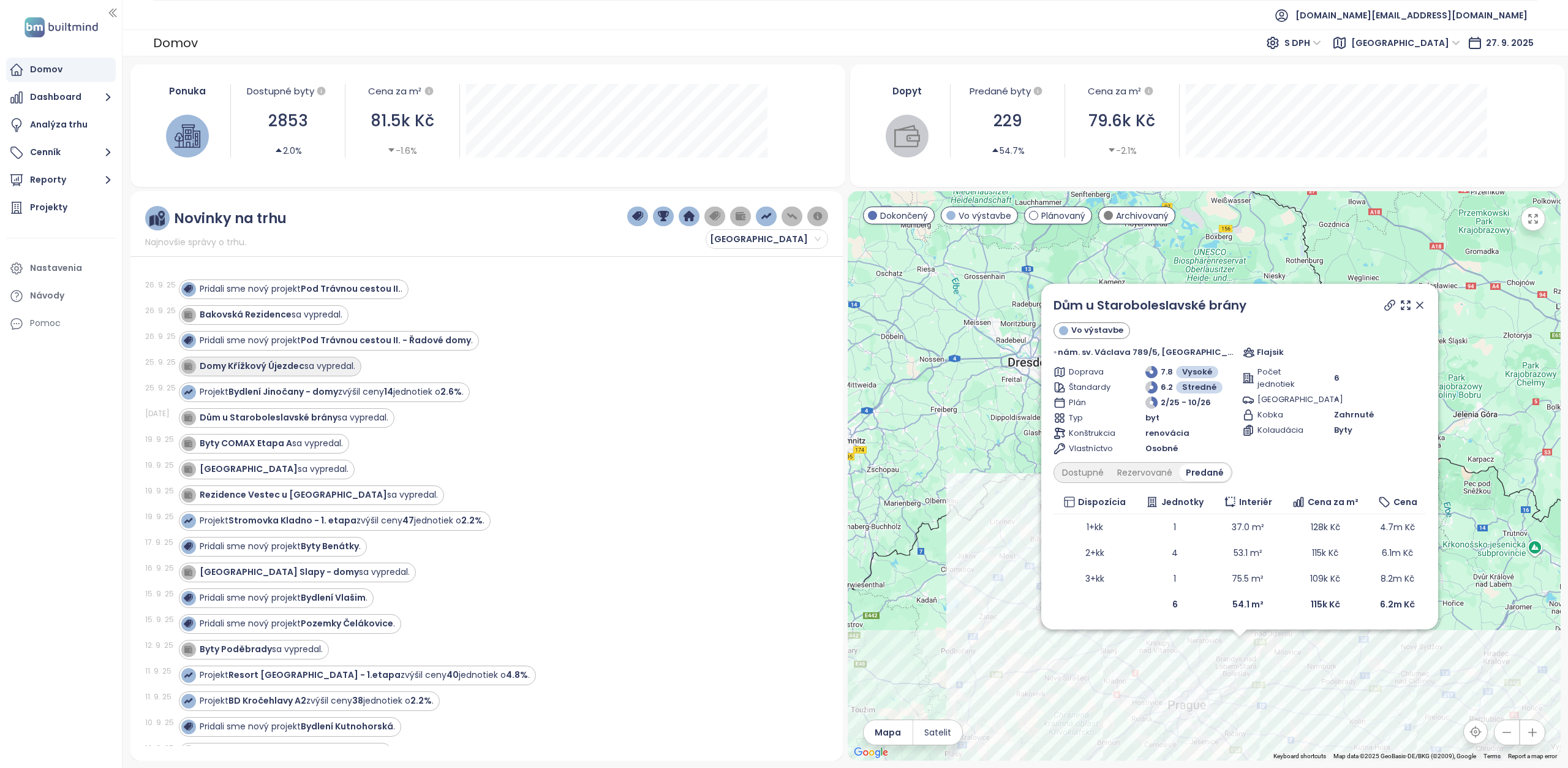
click at [277, 365] on strong "Domy Křížkový Újezdec" at bounding box center [251, 365] width 104 height 13
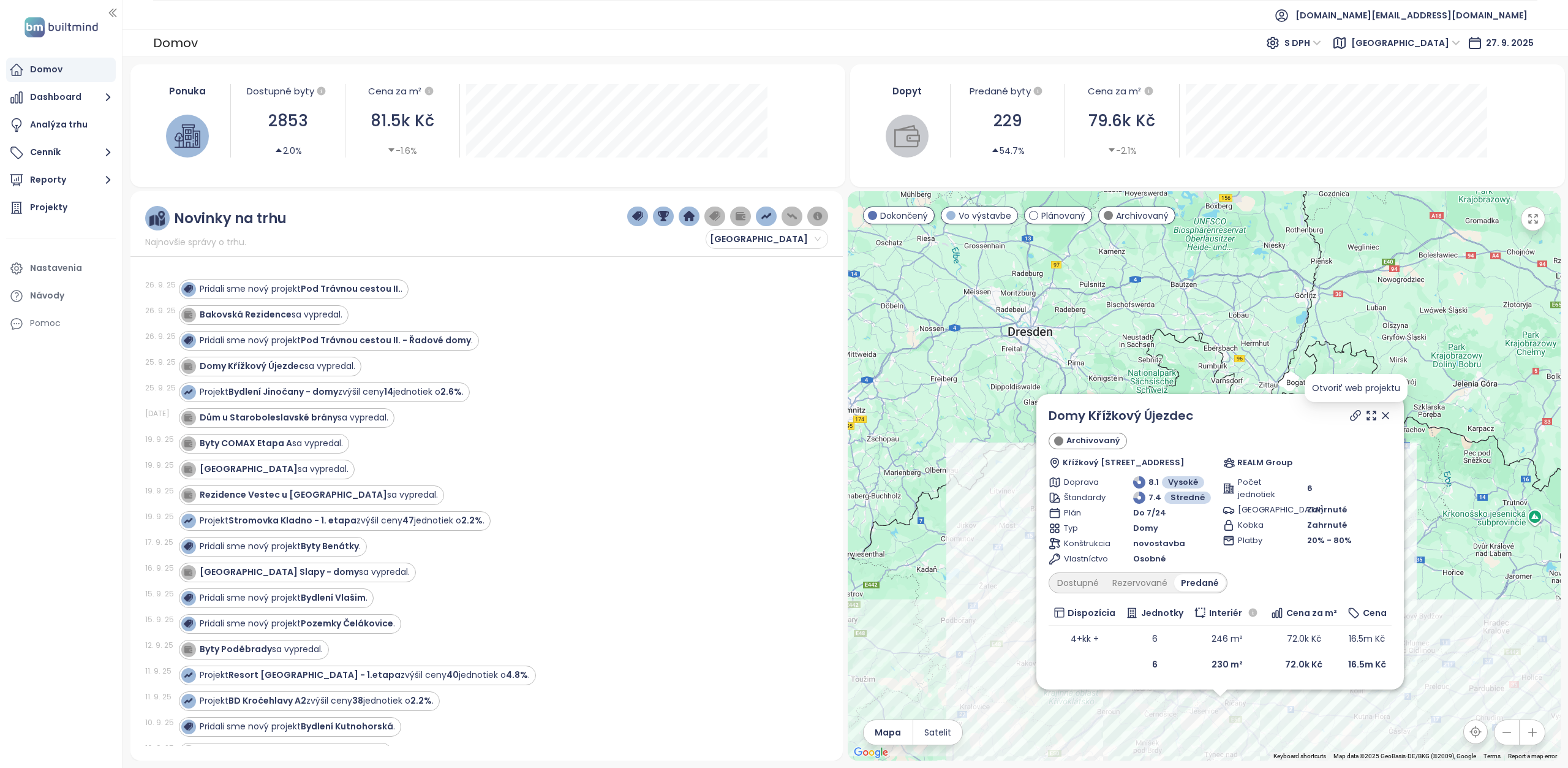
click at [1352, 417] on icon at bounding box center [1355, 415] width 13 height 13
drag, startPoint x: 1213, startPoint y: 422, endPoint x: 1049, endPoint y: 408, distance: 164.6
click at [1049, 408] on div "Domy Křížkový Újezdec" at bounding box center [1220, 415] width 343 height 19
copy link "Domy Křížkový Újezdec"
click at [276, 315] on strong "Bakovská Rezidence" at bounding box center [245, 314] width 92 height 13
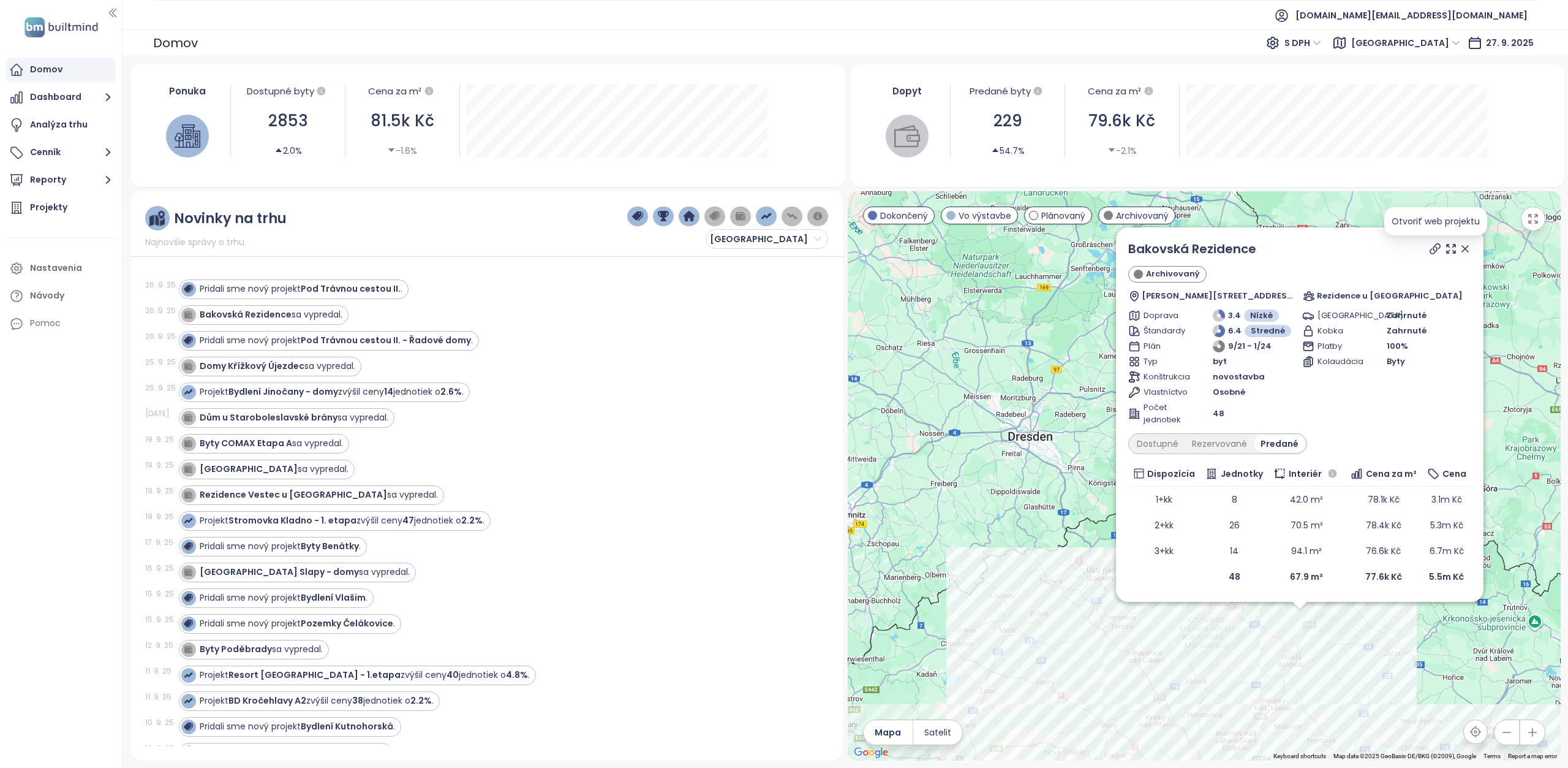
click at [1432, 251] on icon at bounding box center [1435, 248] width 13 height 13
click at [1463, 20] on span "test.cz@builtmind.com" at bounding box center [1411, 16] width 232 height 30
click at [1449, 48] on span "Odhlásiť sa" at bounding box center [1441, 50] width 48 height 13
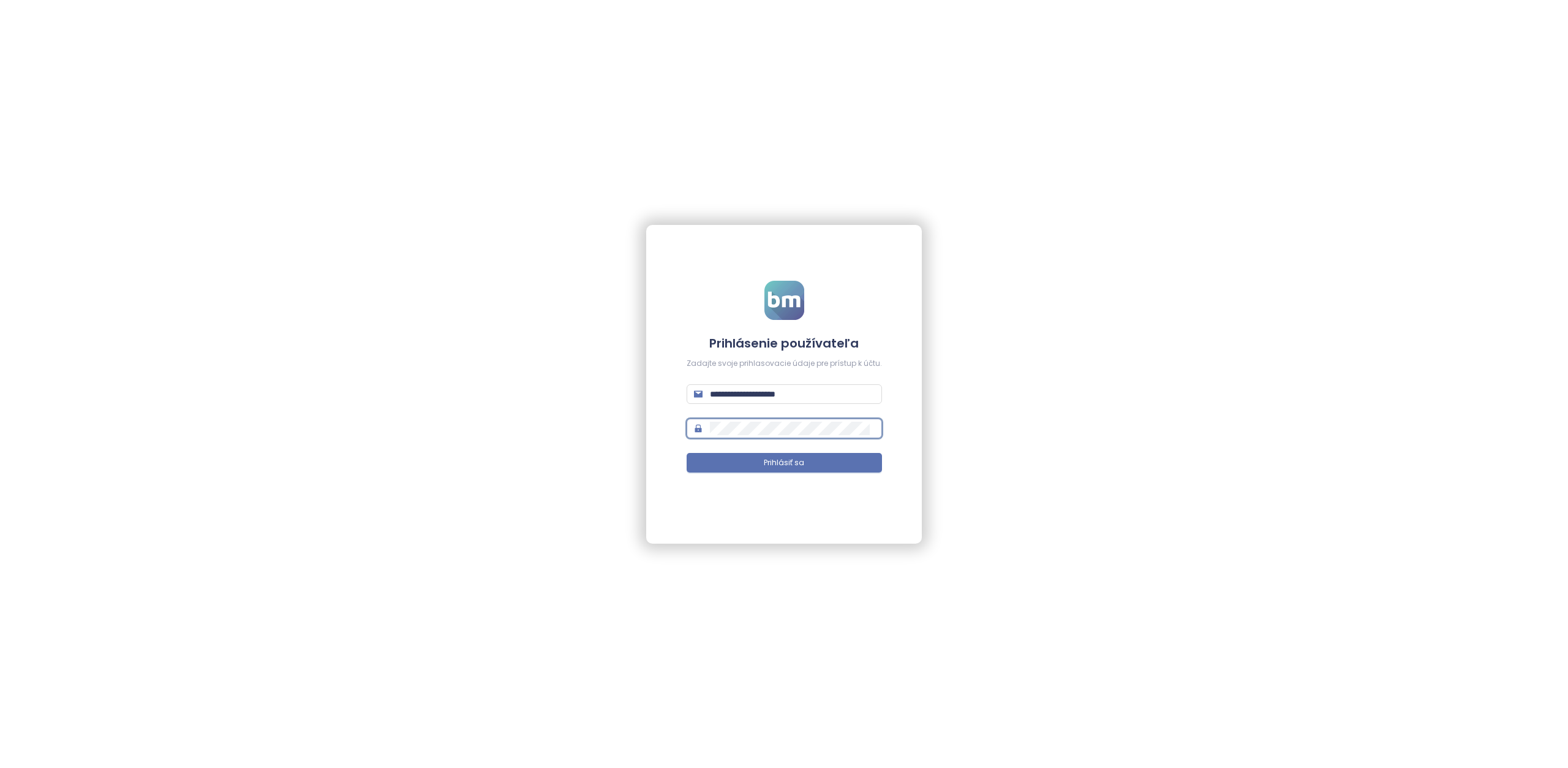
type input "**********"
click at [792, 464] on span "Prihlásiť sa" at bounding box center [784, 463] width 41 height 12
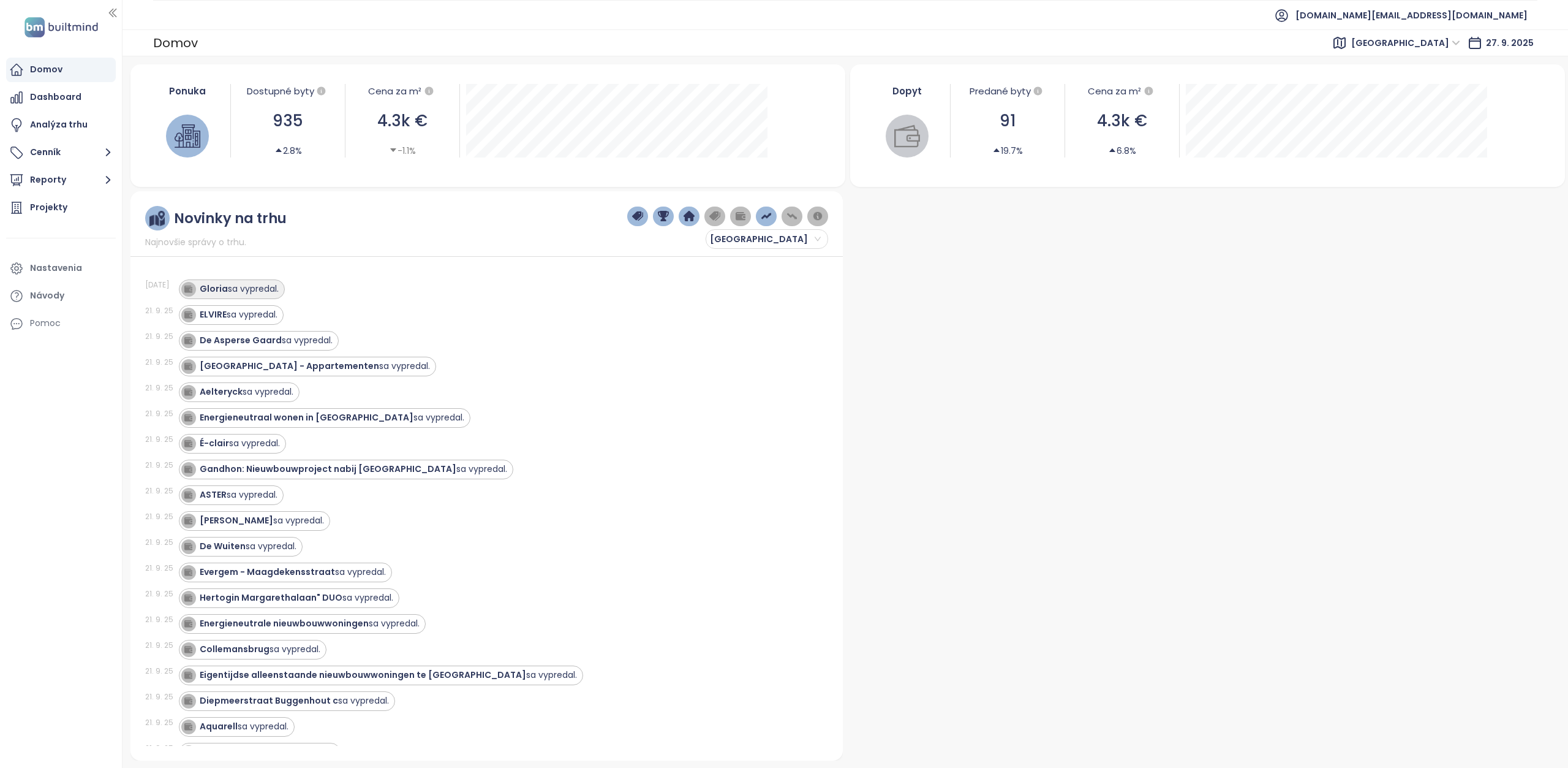
click at [227, 295] on div "Gloria sa vypredal." at bounding box center [239, 288] width 79 height 13
click at [211, 288] on strong "Gloria" at bounding box center [213, 288] width 28 height 13
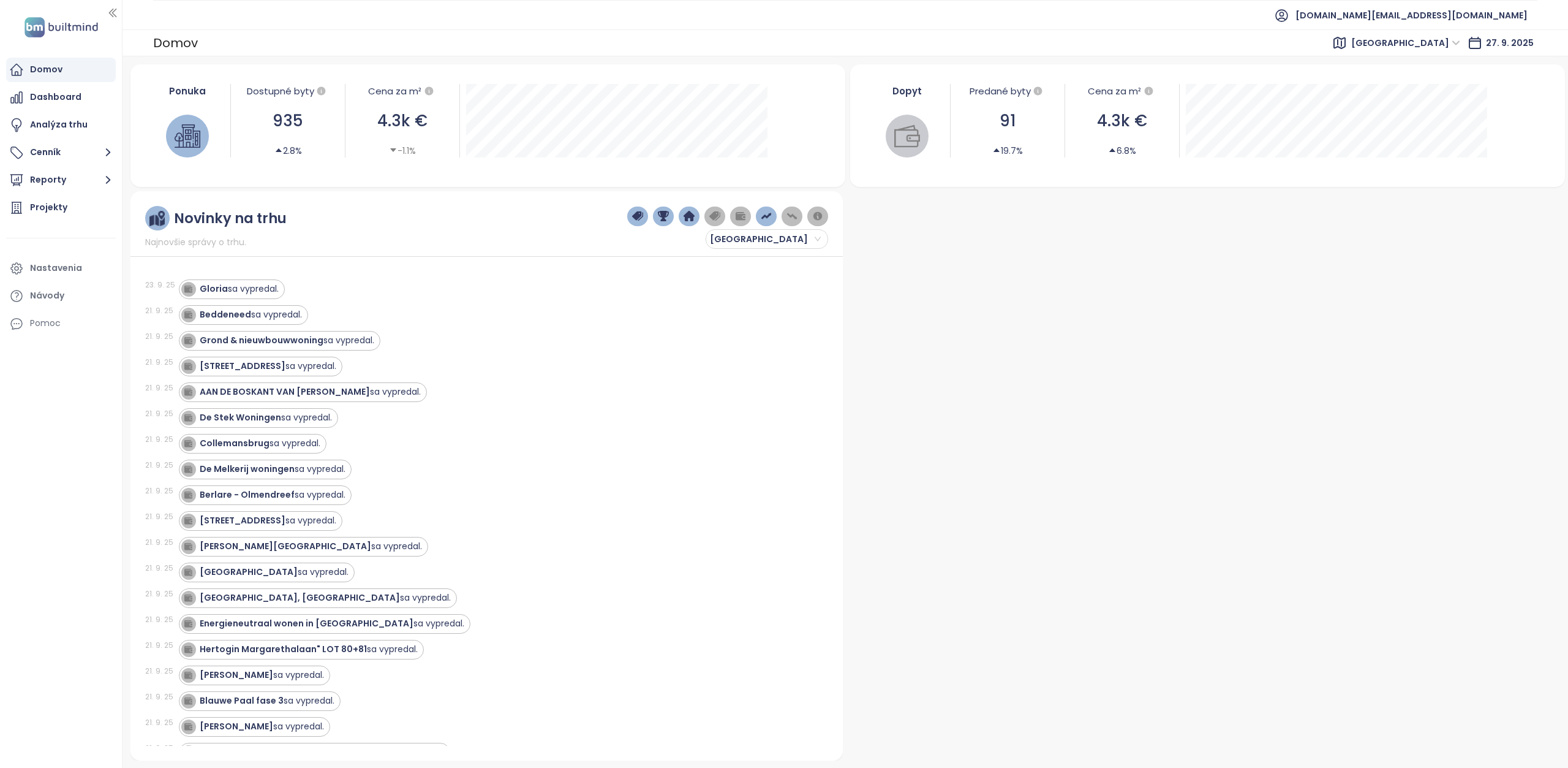
click at [1429, 43] on span "[GEOGRAPHIC_DATA]" at bounding box center [1405, 42] width 109 height 19
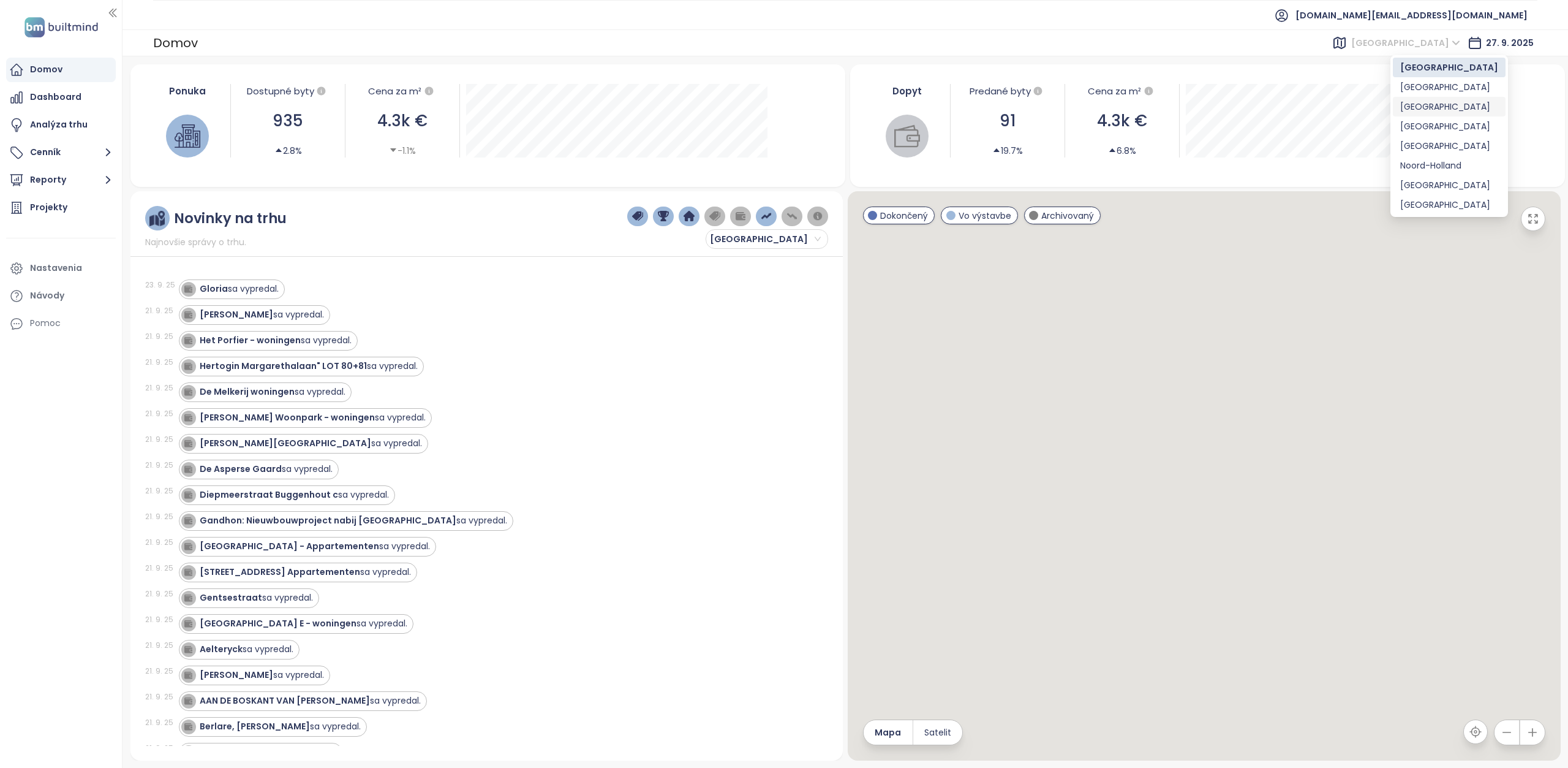
click at [1426, 110] on div "[GEOGRAPHIC_DATA]" at bounding box center [1449, 107] width 98 height 13
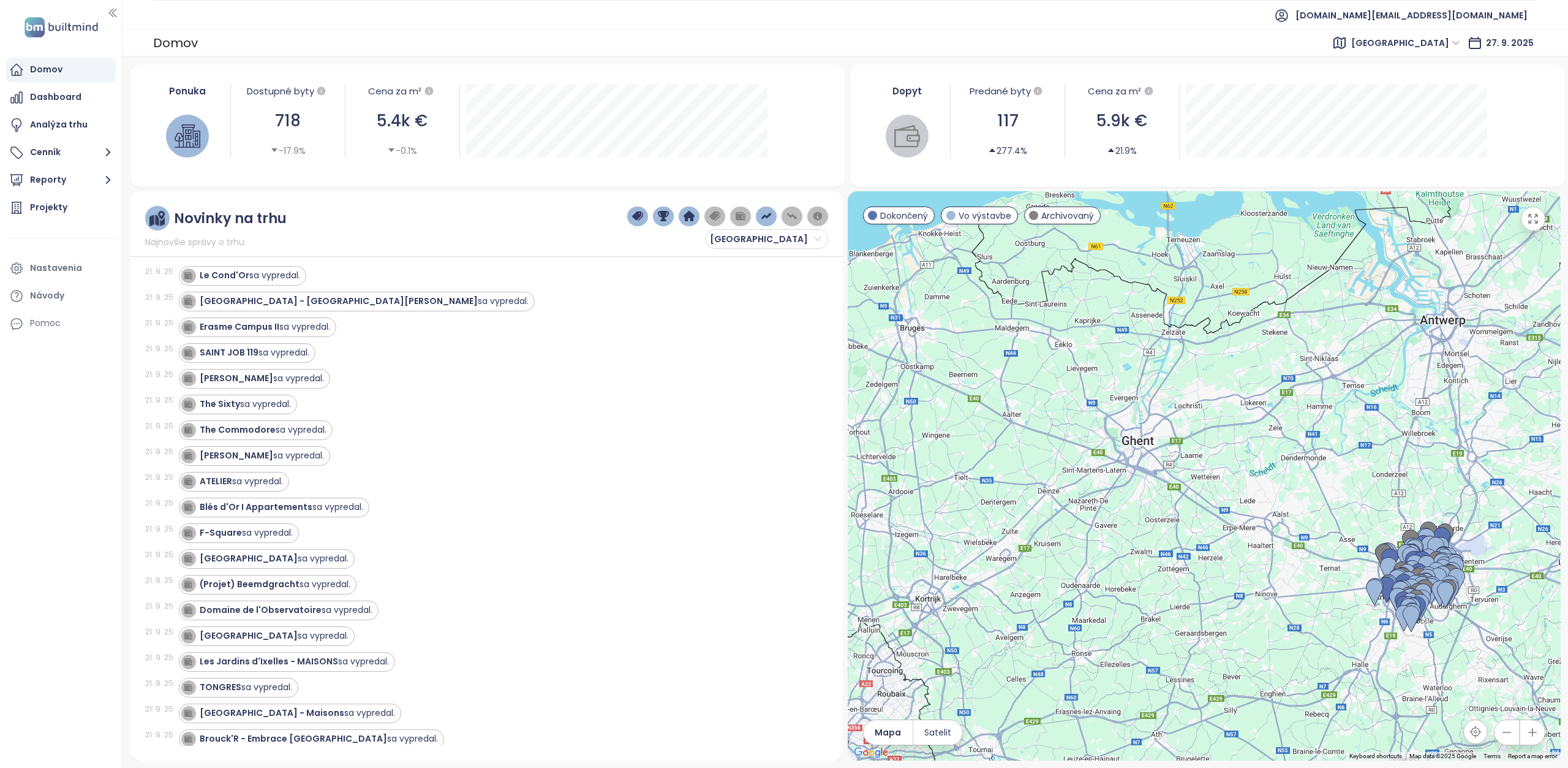
scroll to position [62, 0]
click at [1470, 20] on span "[DOMAIN_NAME][EMAIL_ADDRESS][DOMAIN_NAME]" at bounding box center [1411, 16] width 232 height 30
click at [1464, 55] on li "Odhlásiť sa" at bounding box center [1464, 49] width 119 height 24
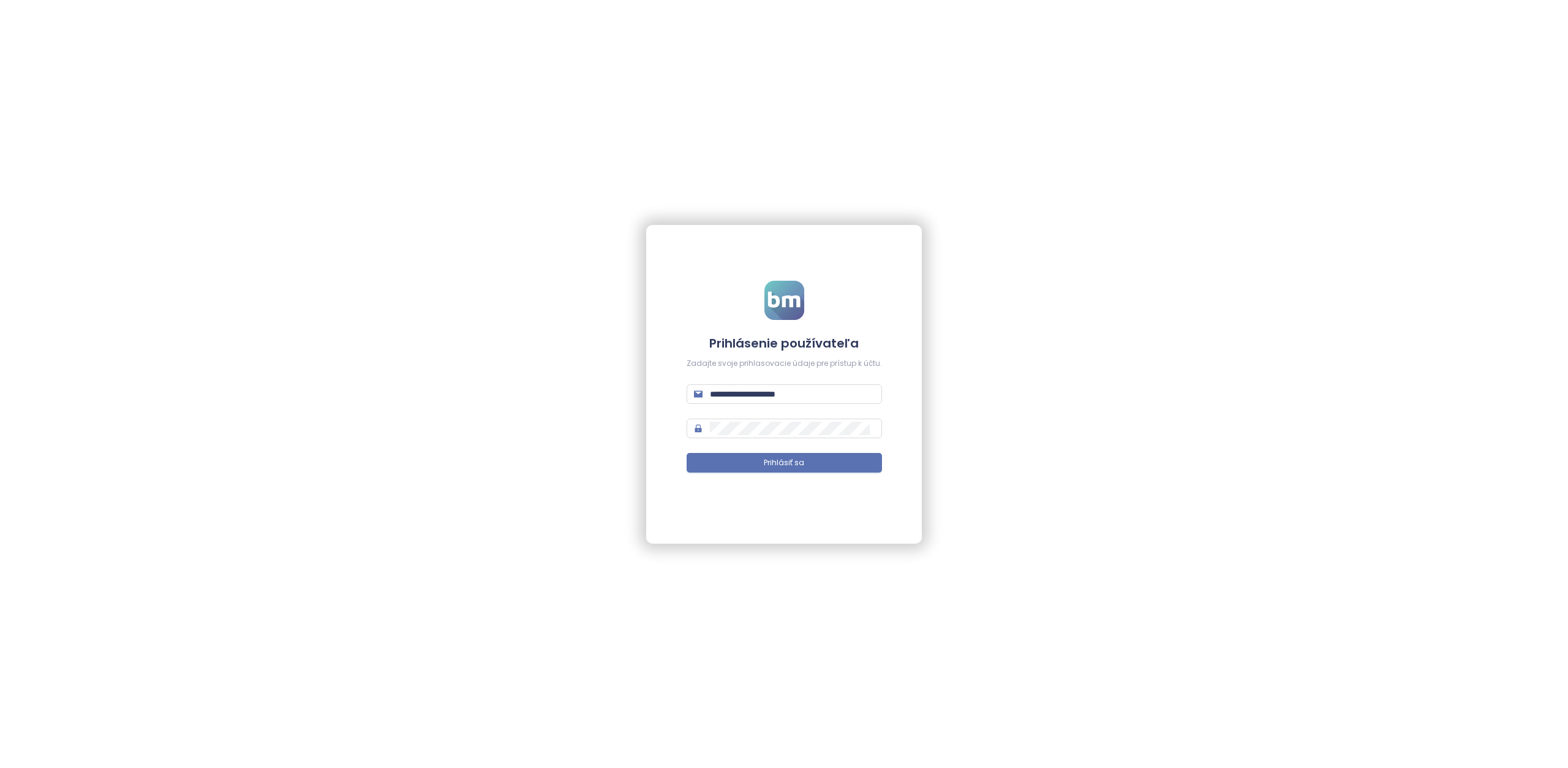
click at [782, 440] on form "**********" at bounding box center [784, 384] width 196 height 207
type input "**********"
click at [771, 465] on span "Prihlásiť sa" at bounding box center [784, 463] width 41 height 12
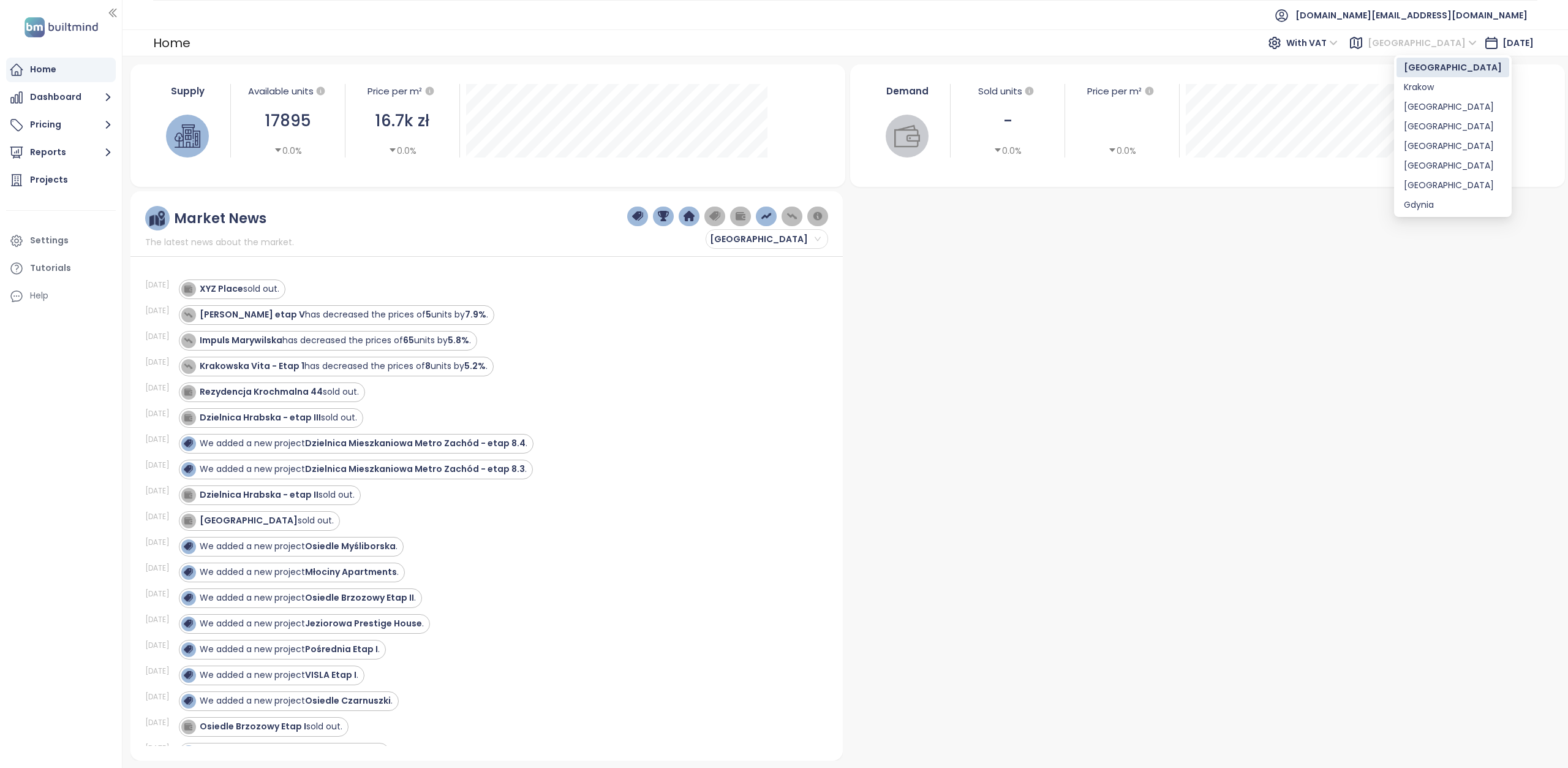
click at [1429, 47] on span "[GEOGRAPHIC_DATA]" at bounding box center [1422, 42] width 109 height 19
click at [1423, 92] on div "Krakow" at bounding box center [1452, 87] width 98 height 13
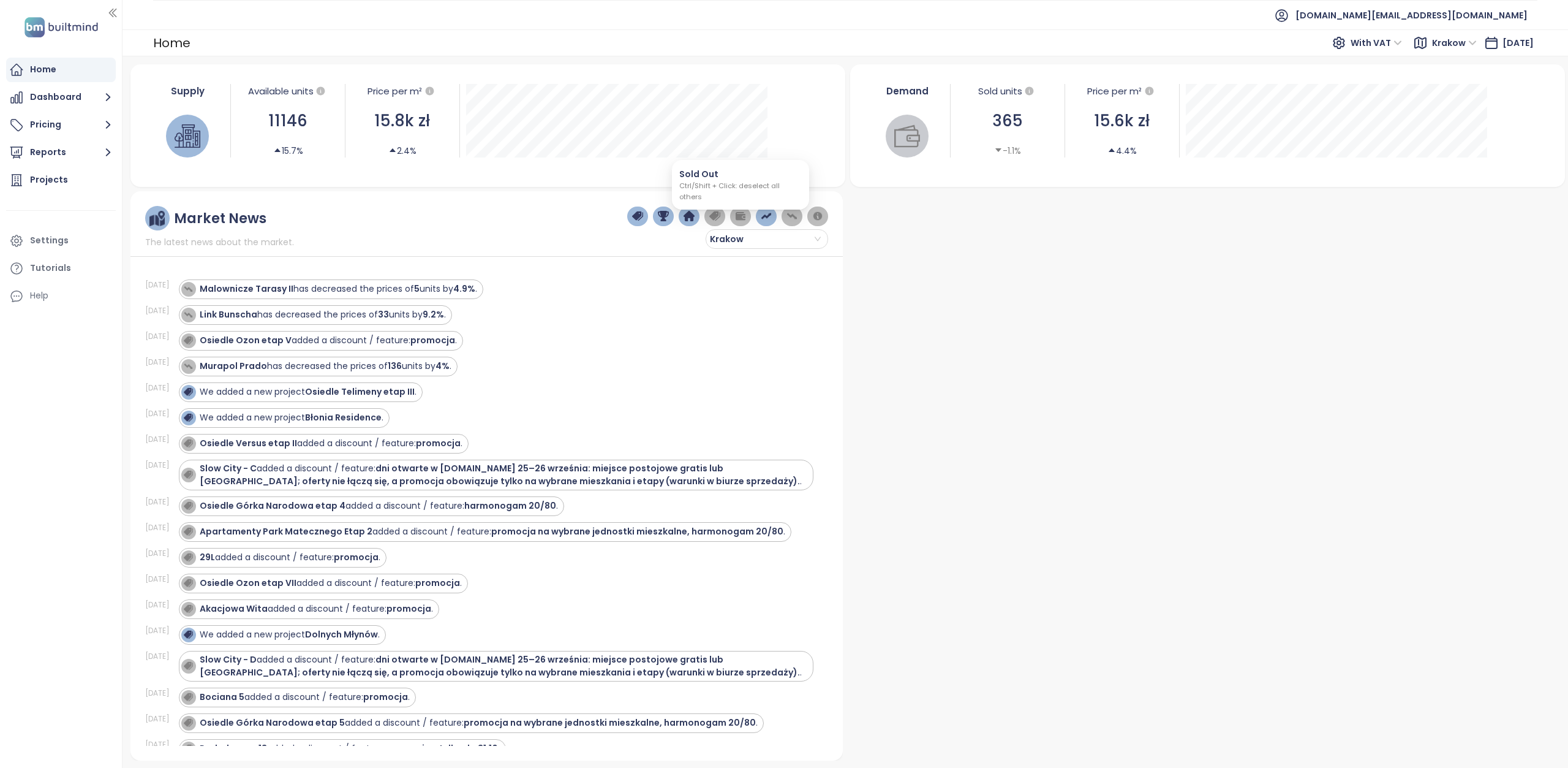
click at [740, 220] on img "button" at bounding box center [740, 216] width 11 height 11
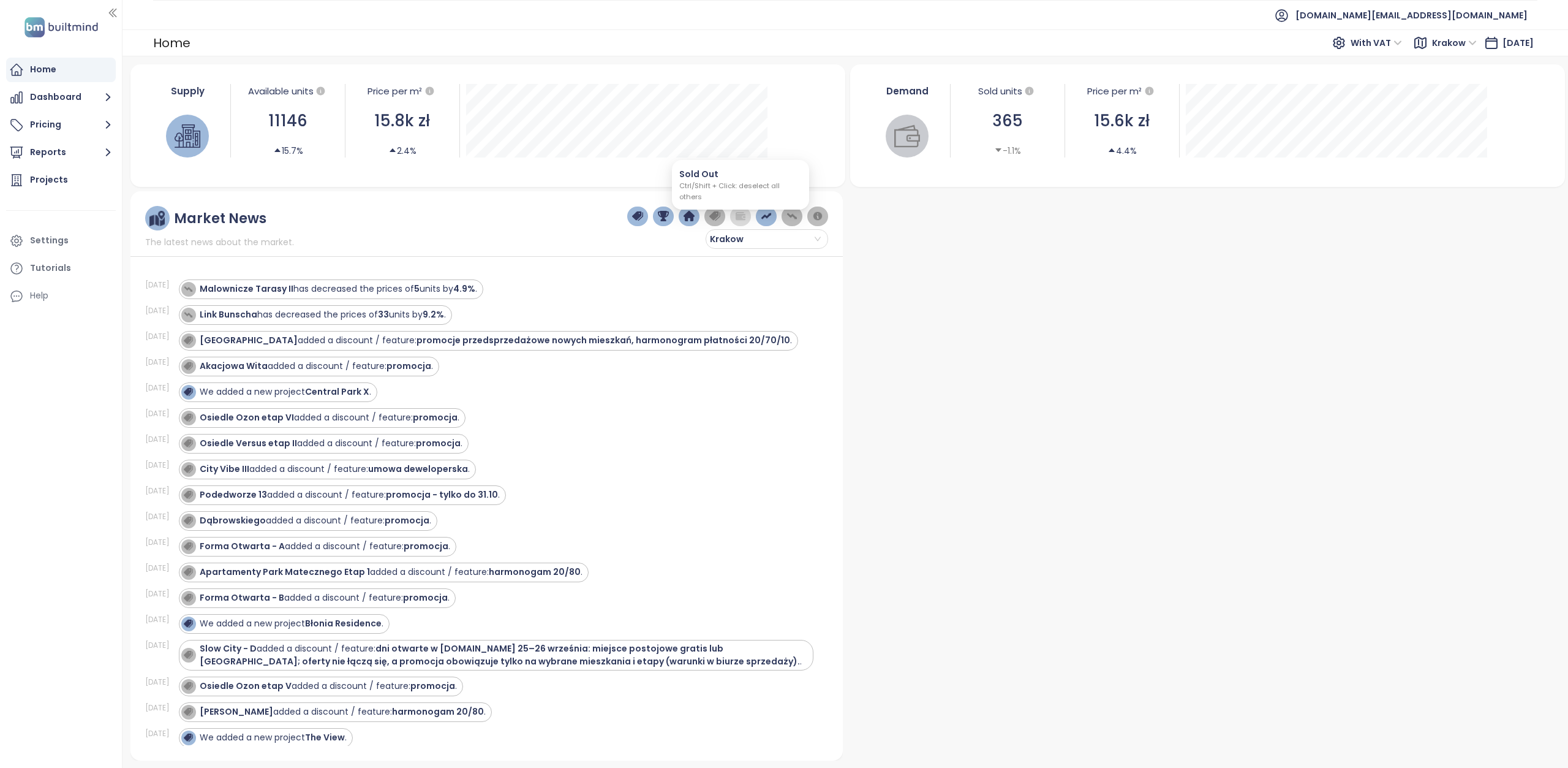
click at [740, 220] on img "button" at bounding box center [740, 216] width 11 height 11
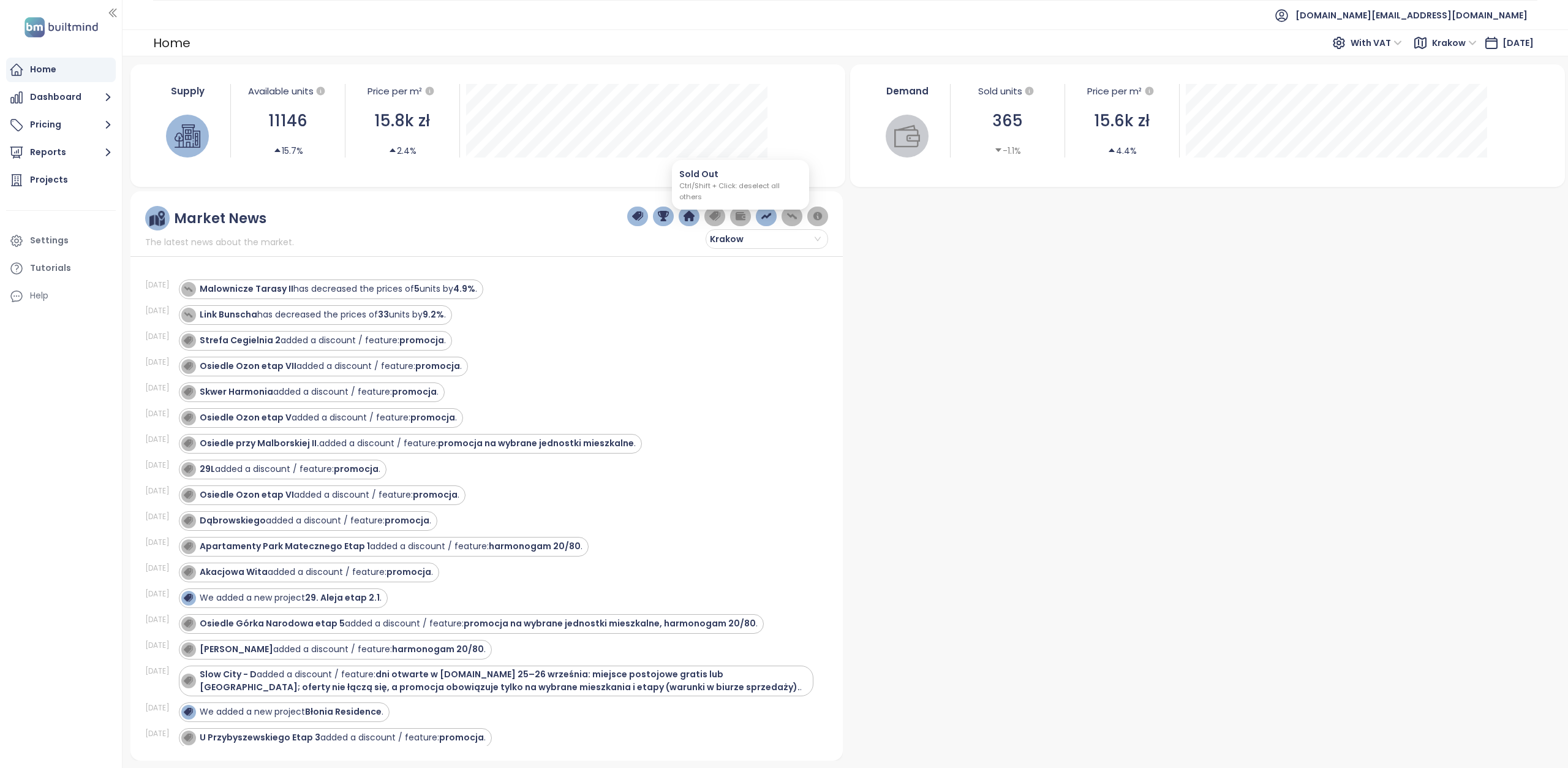
click at [742, 213] on img "button" at bounding box center [740, 216] width 11 height 11
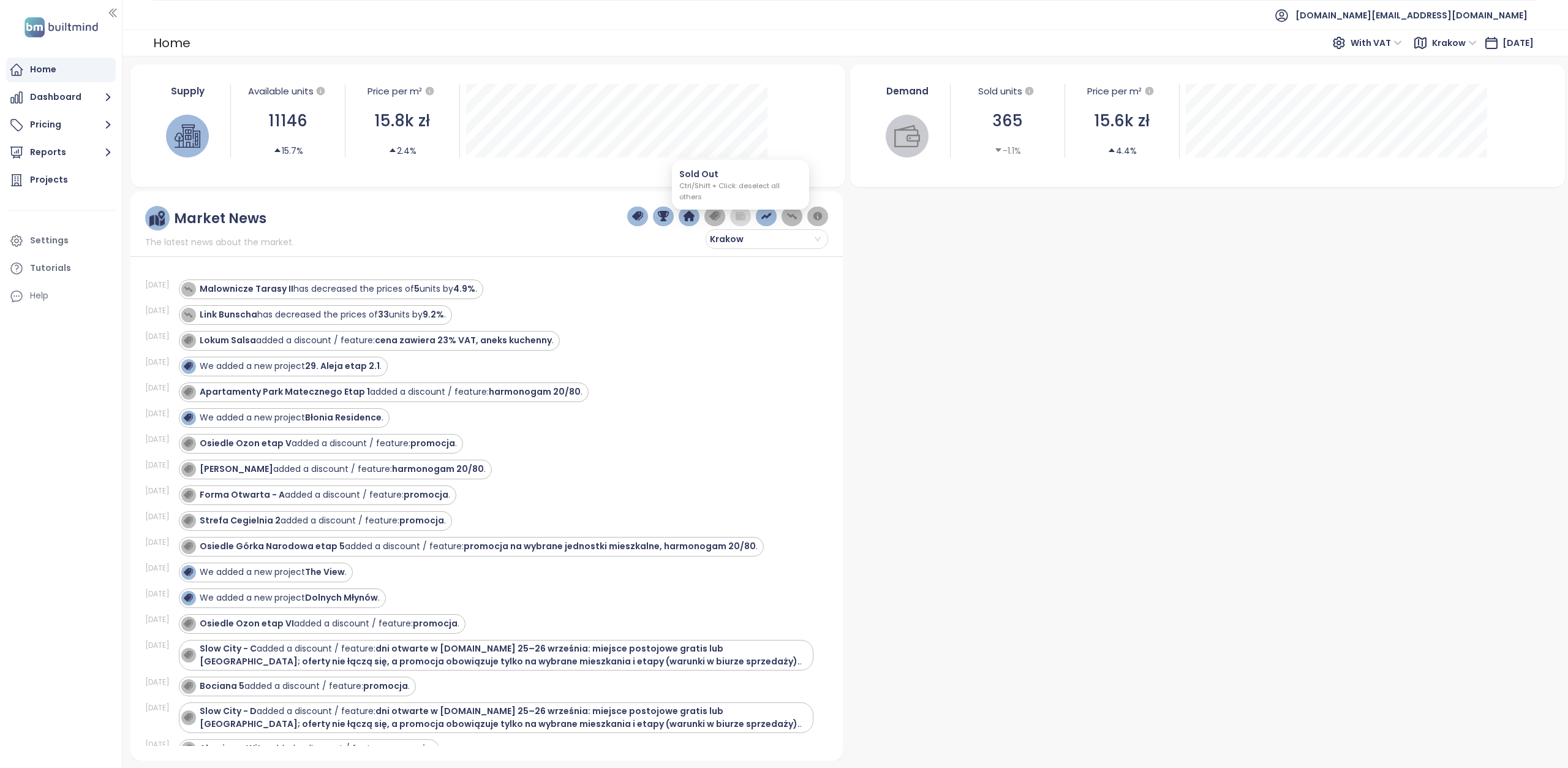
click at [742, 213] on img "button" at bounding box center [740, 216] width 11 height 11
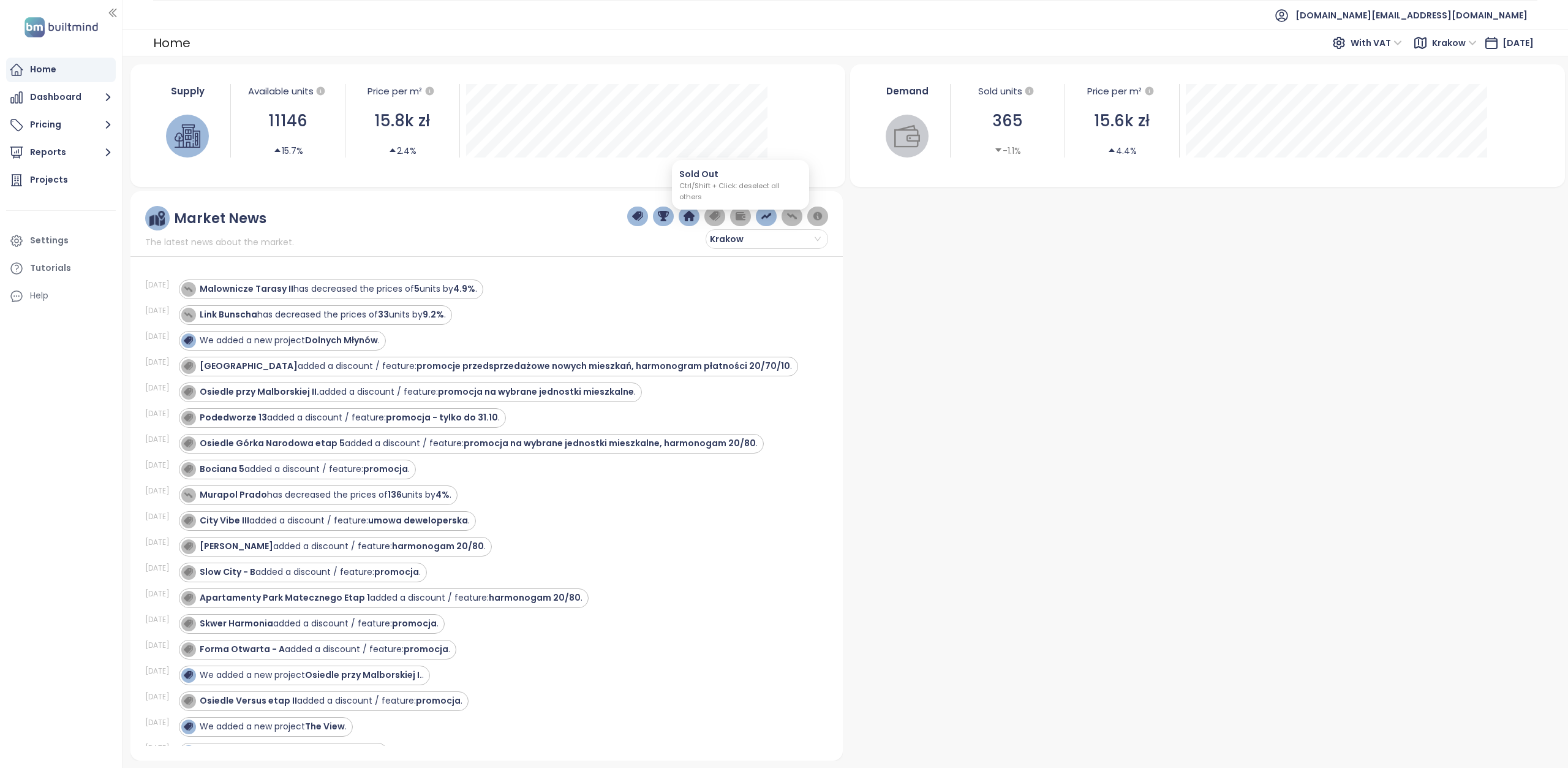
click at [742, 213] on img "button" at bounding box center [740, 216] width 11 height 11
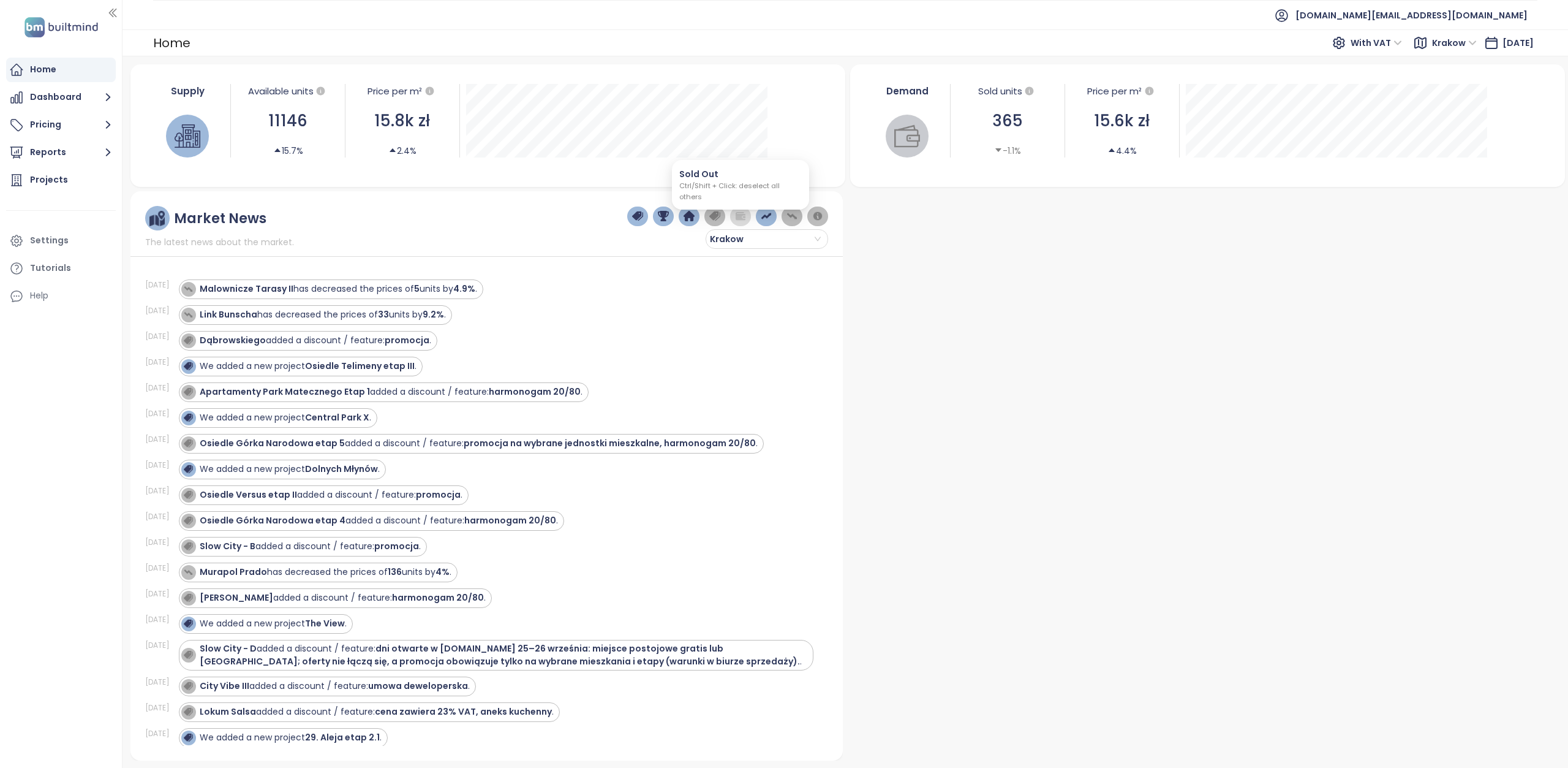
click at [742, 213] on img "button" at bounding box center [740, 216] width 11 height 11
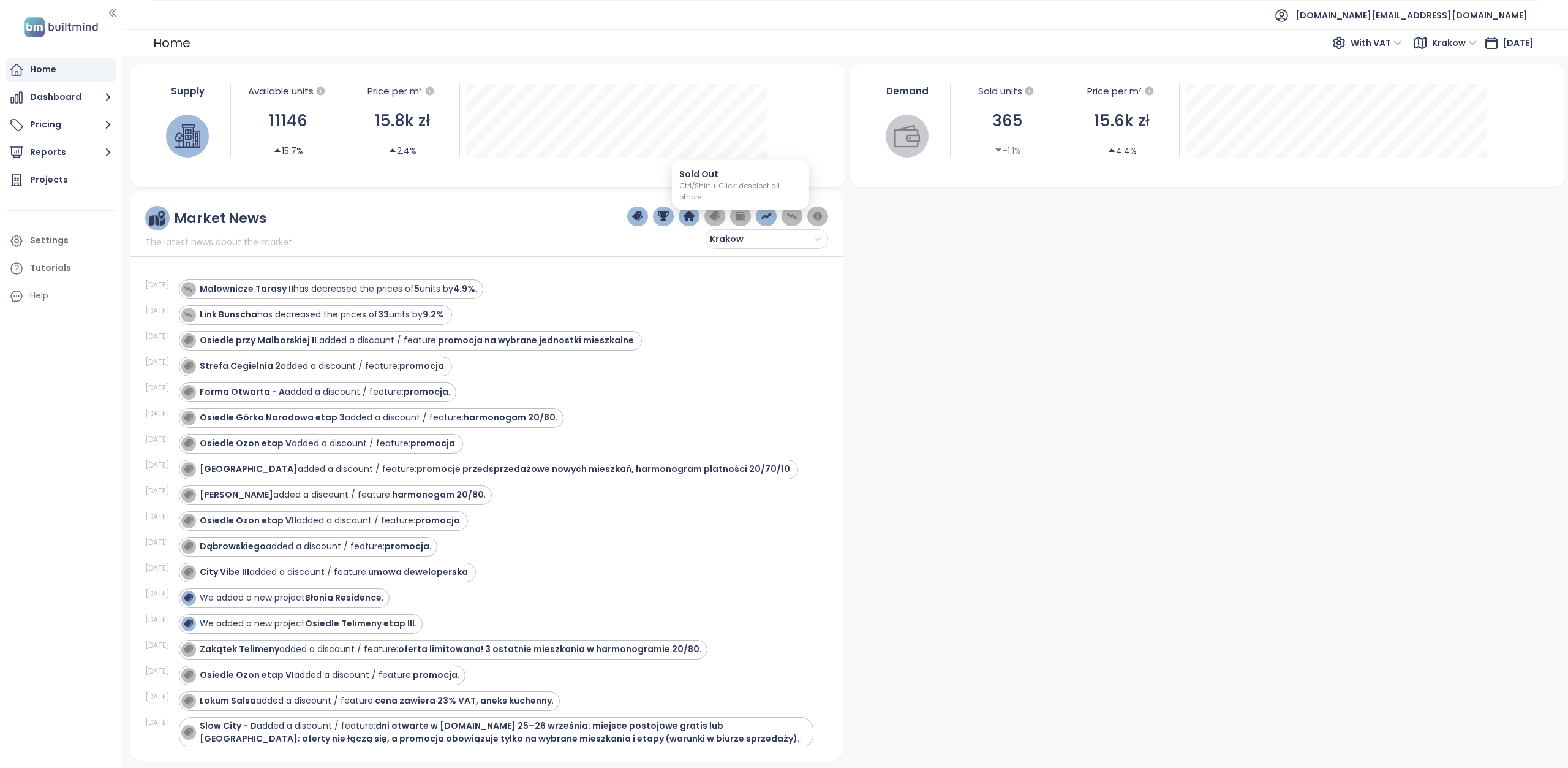
click at [742, 213] on img "button" at bounding box center [740, 216] width 11 height 11
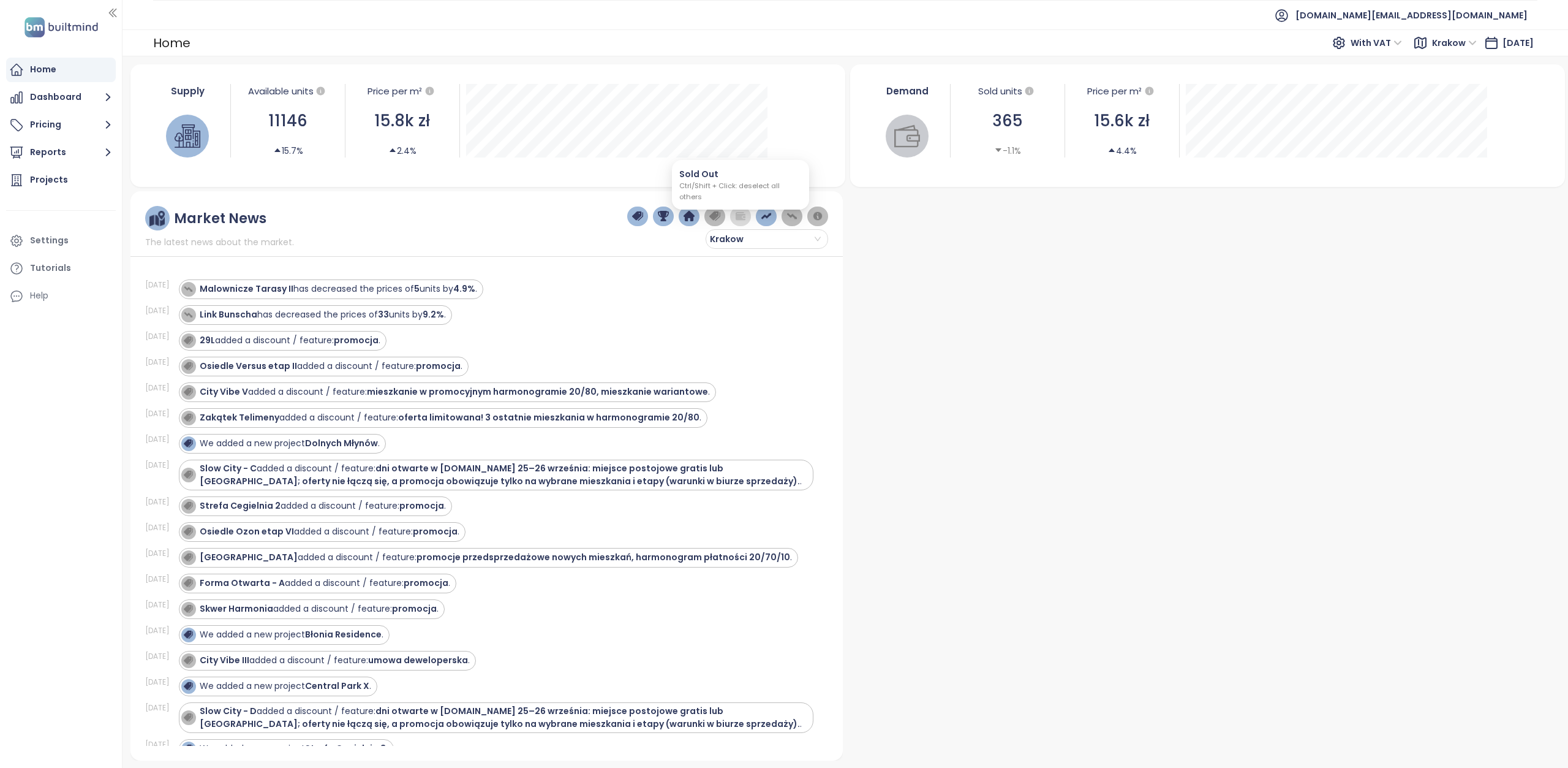
click at [742, 213] on img "button" at bounding box center [740, 216] width 11 height 11
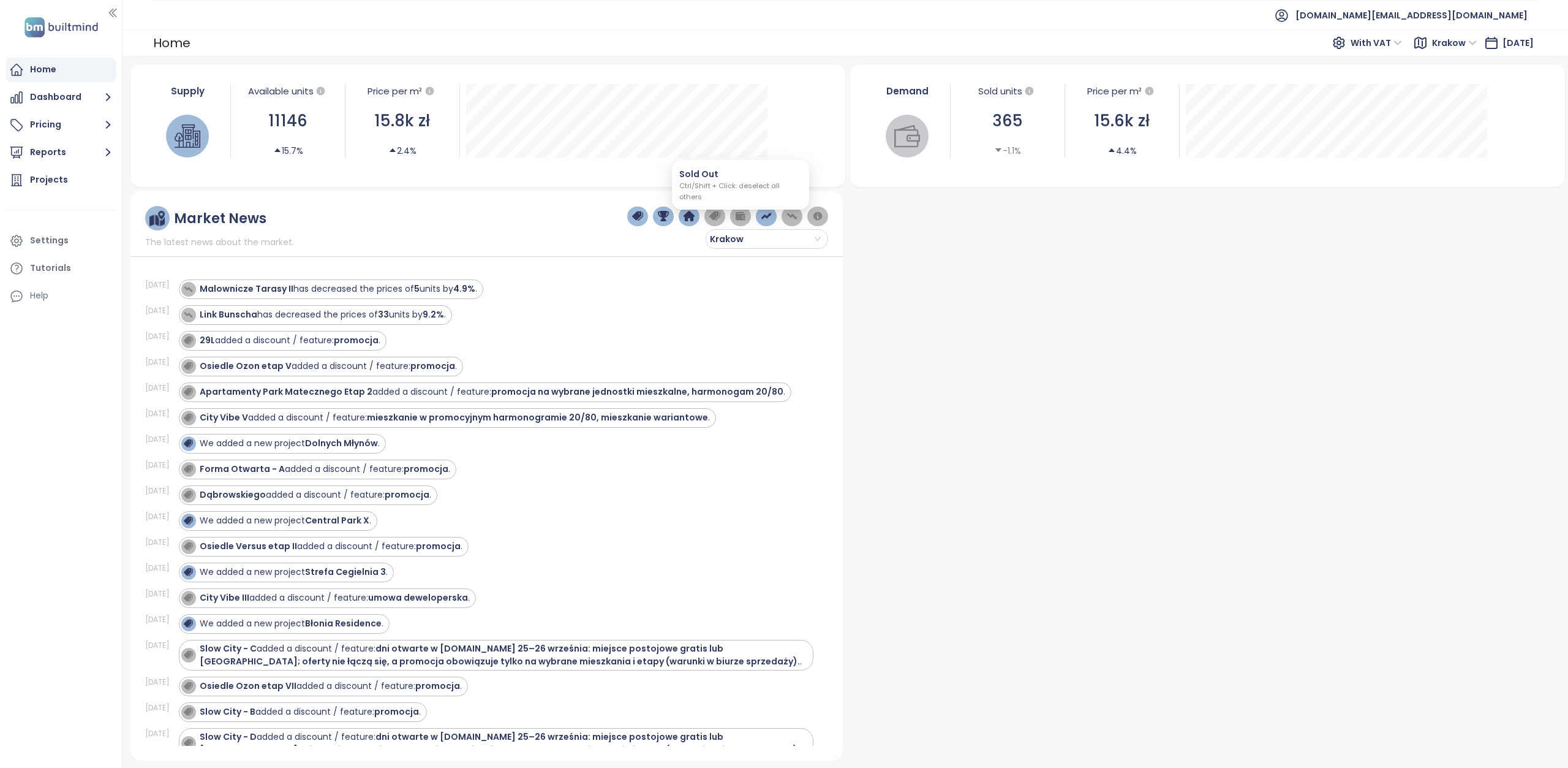
click at [742, 213] on img "button" at bounding box center [740, 216] width 11 height 11
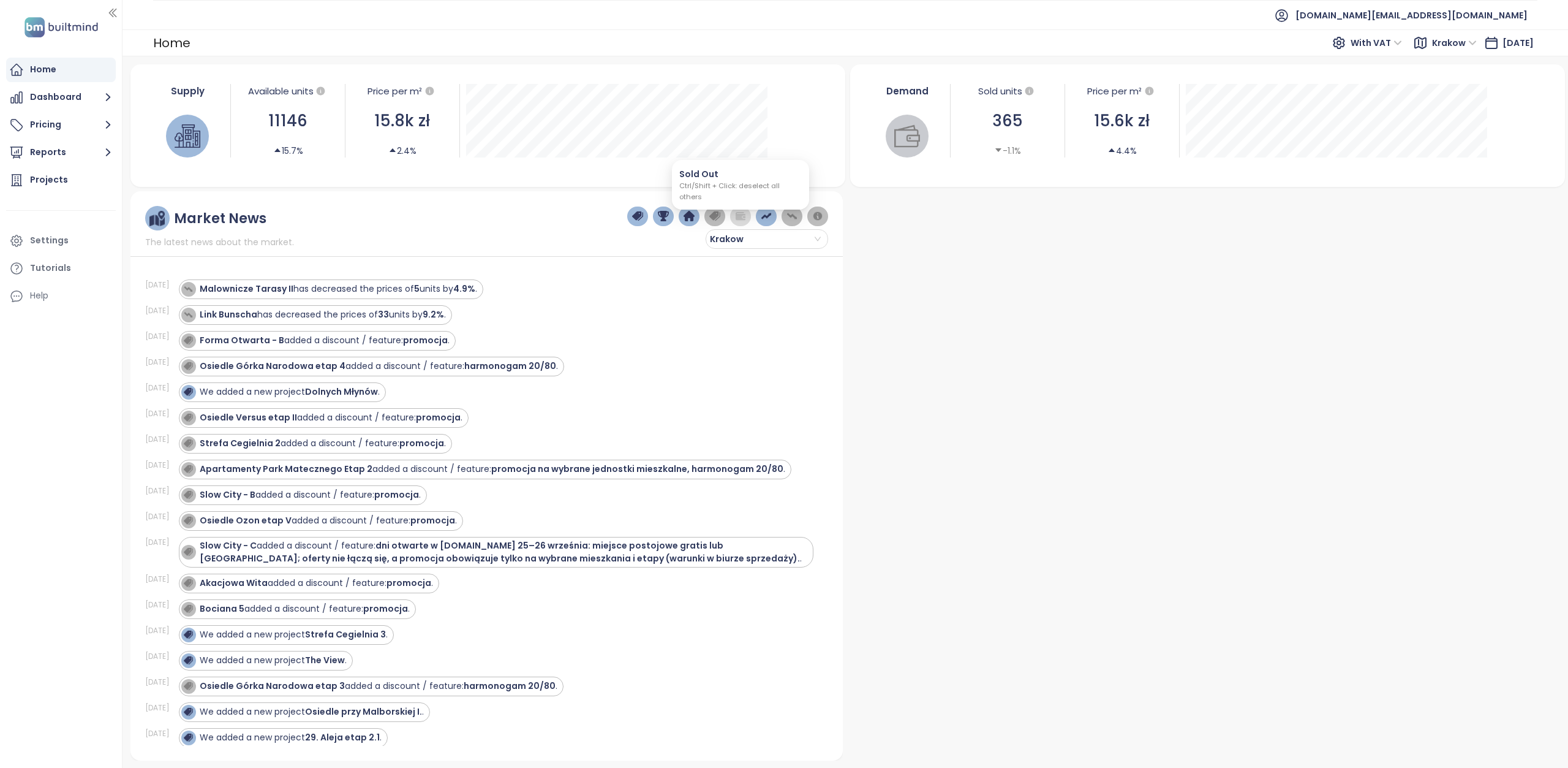
click at [742, 213] on img "button" at bounding box center [740, 216] width 11 height 11
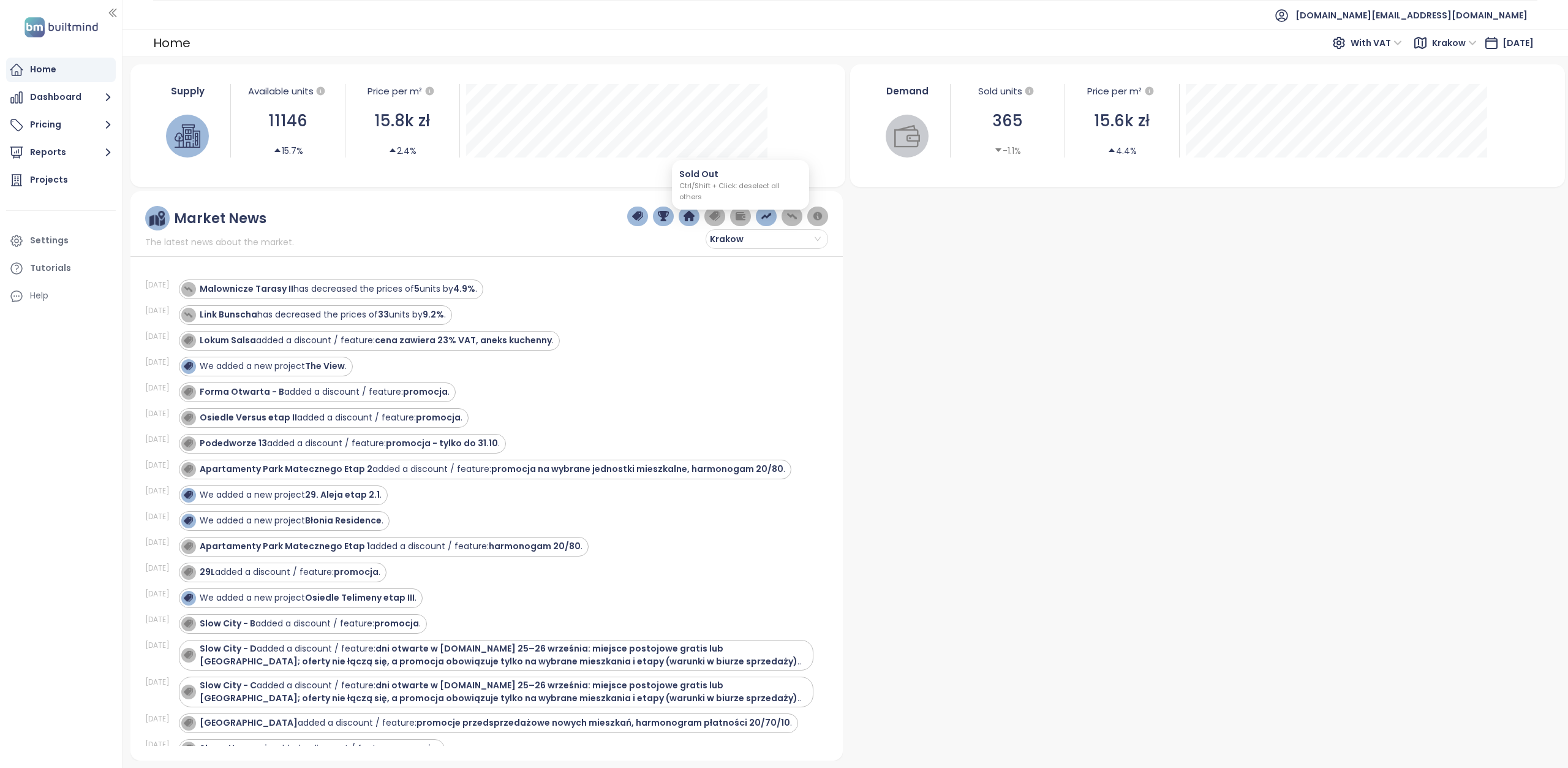
click at [742, 213] on img "button" at bounding box center [740, 216] width 11 height 11
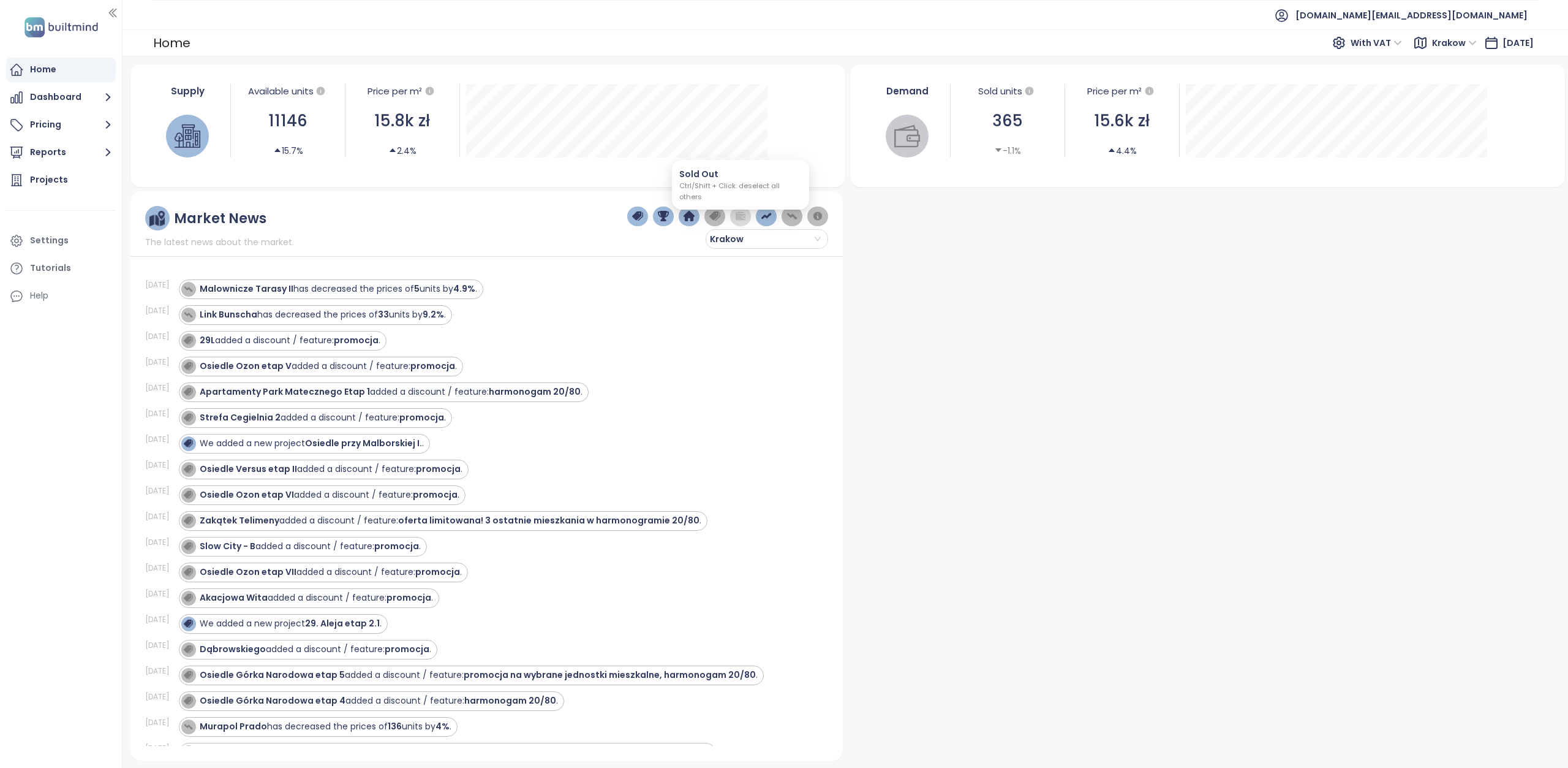
click at [742, 213] on img "button" at bounding box center [740, 216] width 11 height 11
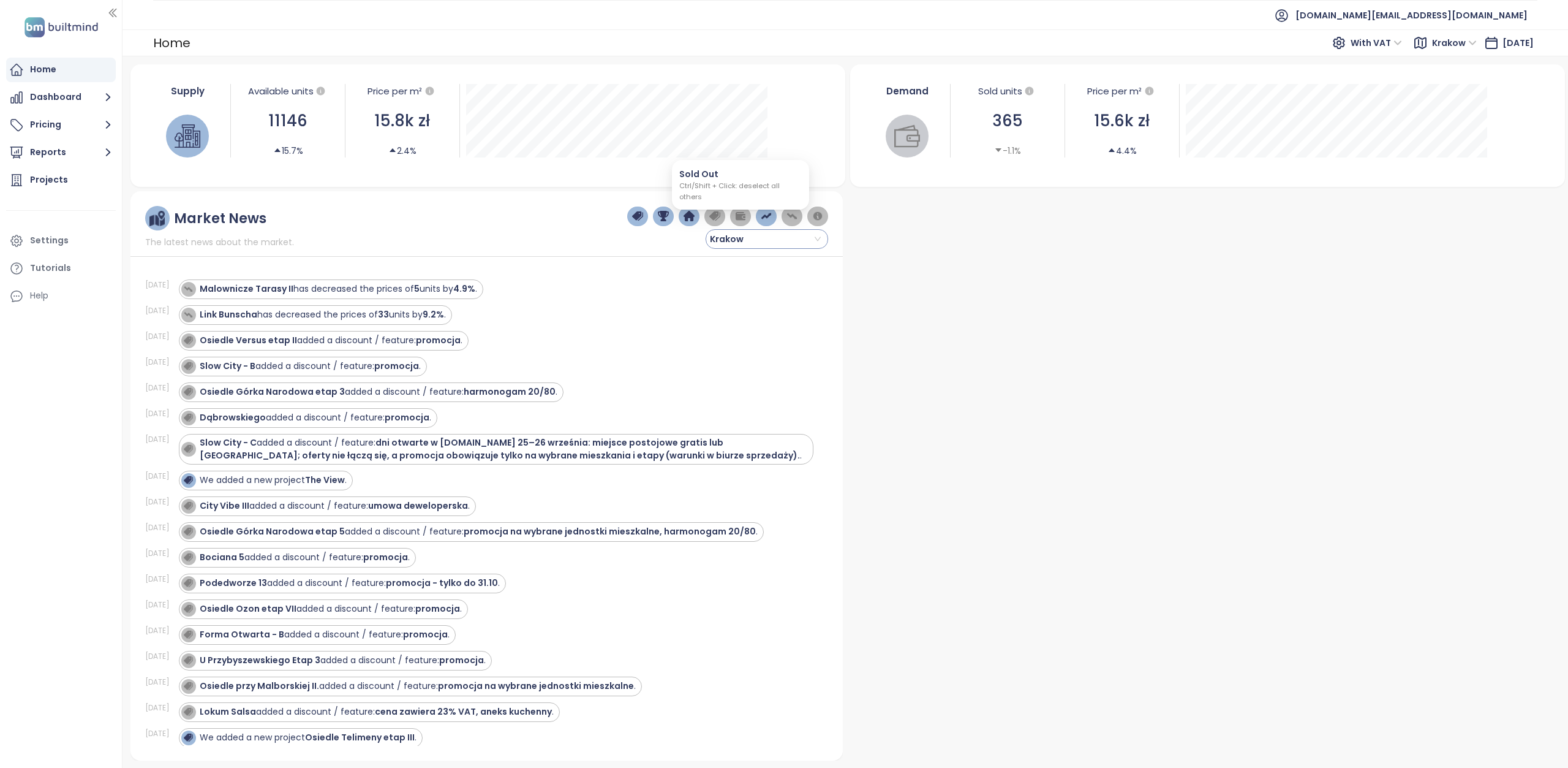
click at [747, 210] on button "button" at bounding box center [740, 216] width 21 height 19
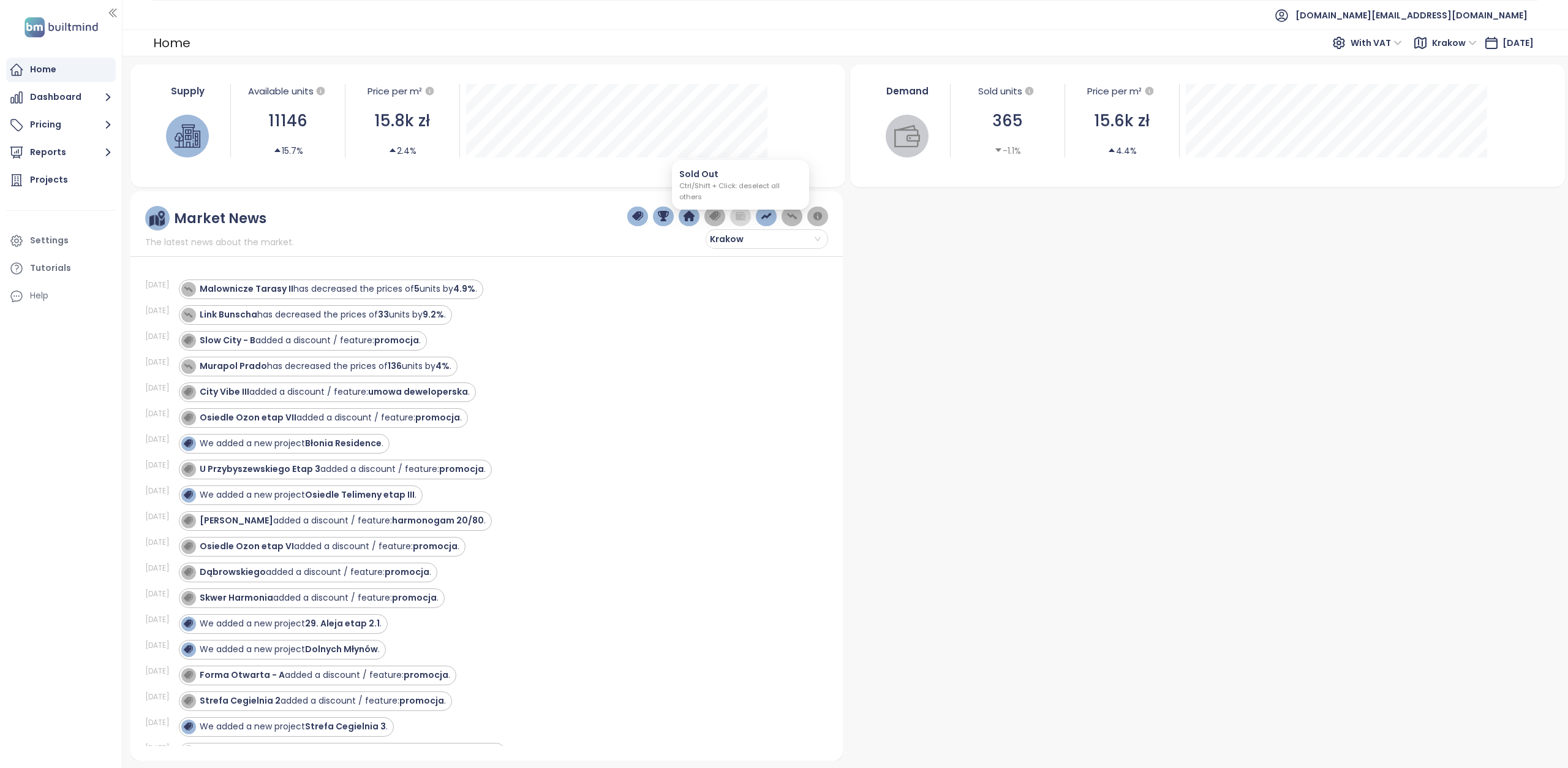
click at [740, 217] on img "button" at bounding box center [740, 216] width 11 height 11
